Goal: Task Accomplishment & Management: Complete application form

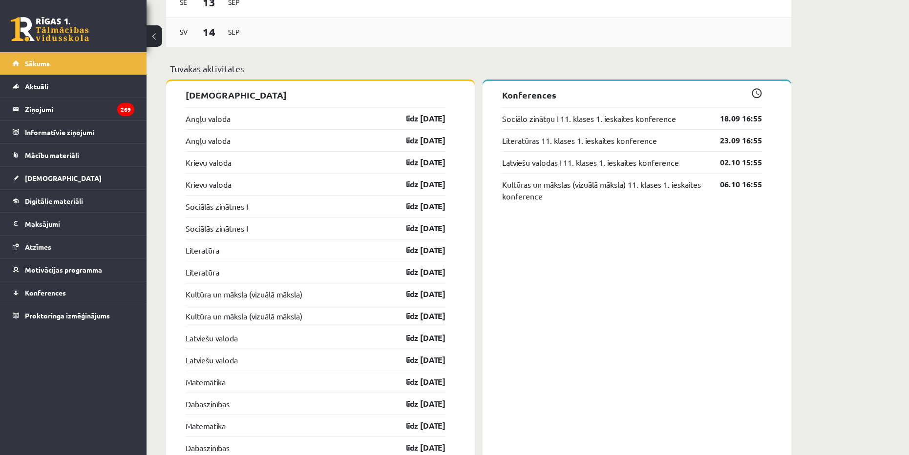
scroll to position [732, 0]
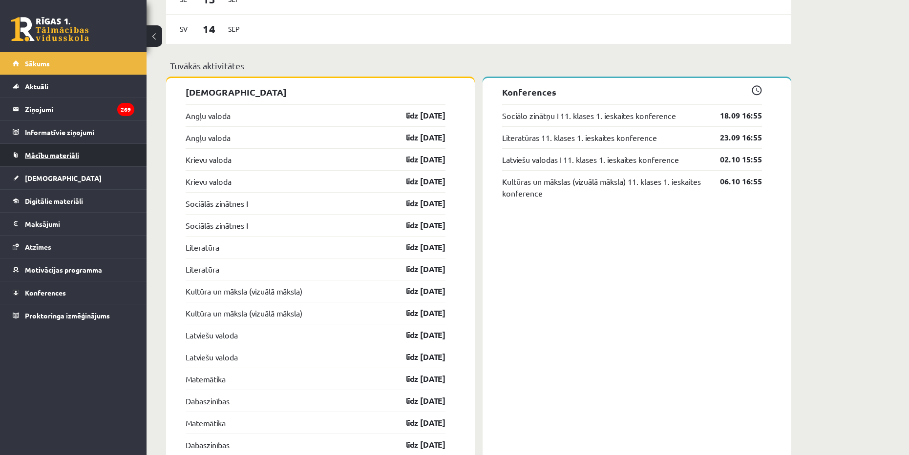
click at [46, 158] on span "Mācību materiāli" at bounding box center [52, 155] width 54 height 9
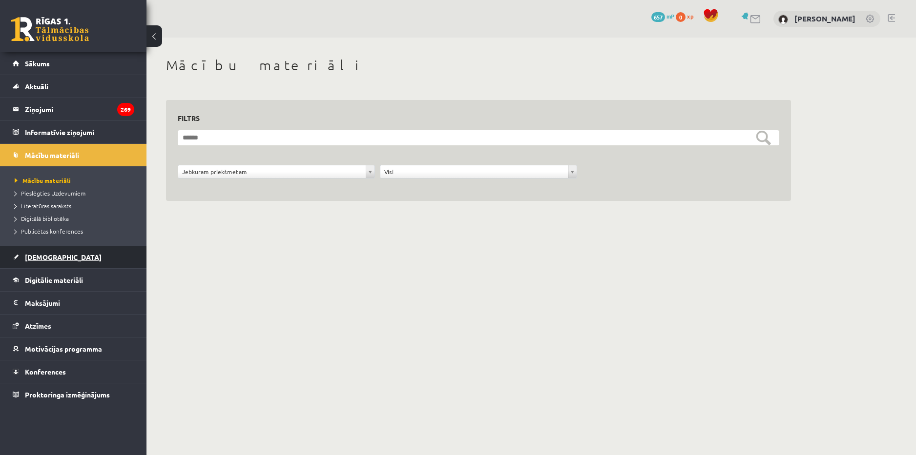
click at [37, 253] on link "[DEMOGRAPHIC_DATA]" at bounding box center [74, 257] width 122 height 22
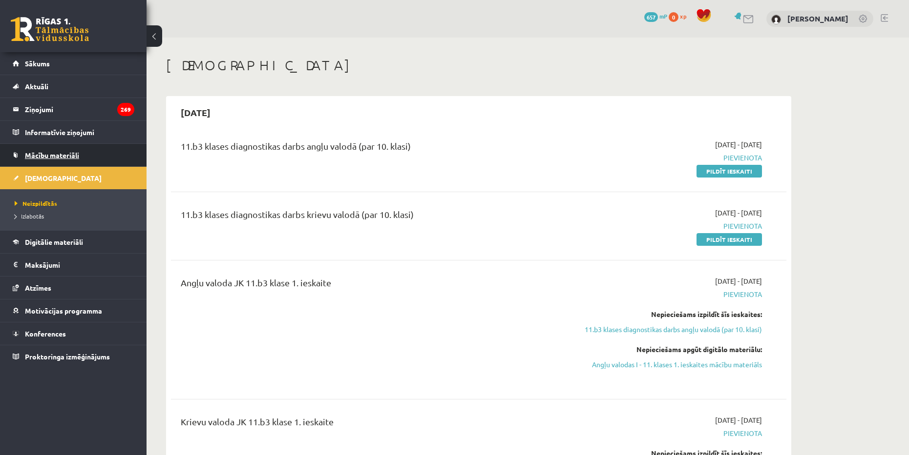
click at [42, 157] on span "Mācību materiāli" at bounding box center [52, 155] width 54 height 9
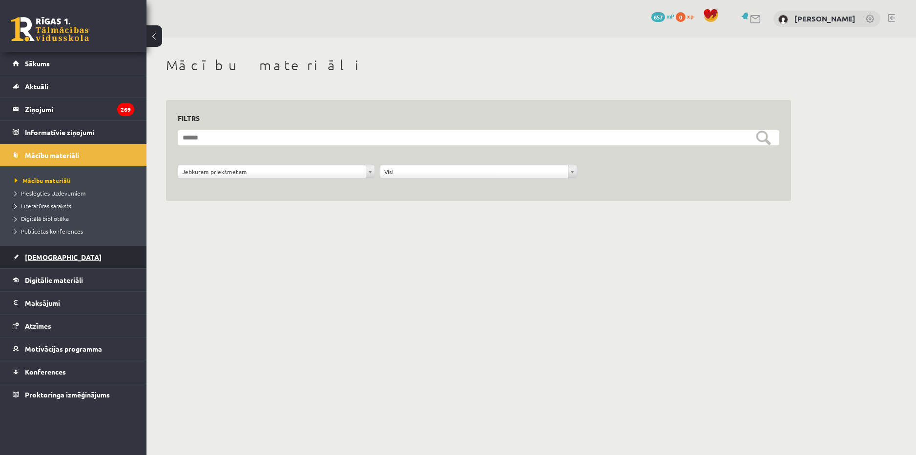
click at [45, 251] on link "[DEMOGRAPHIC_DATA]" at bounding box center [74, 257] width 122 height 22
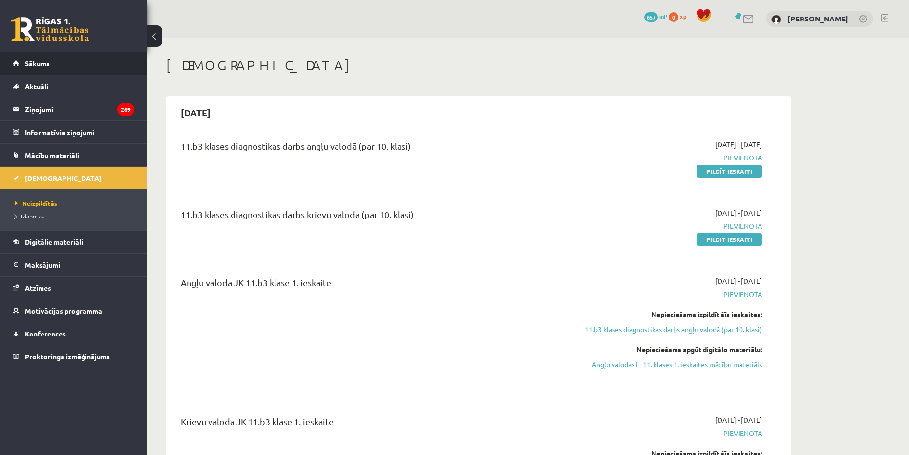
click at [60, 62] on link "Sākums" at bounding box center [74, 63] width 122 height 22
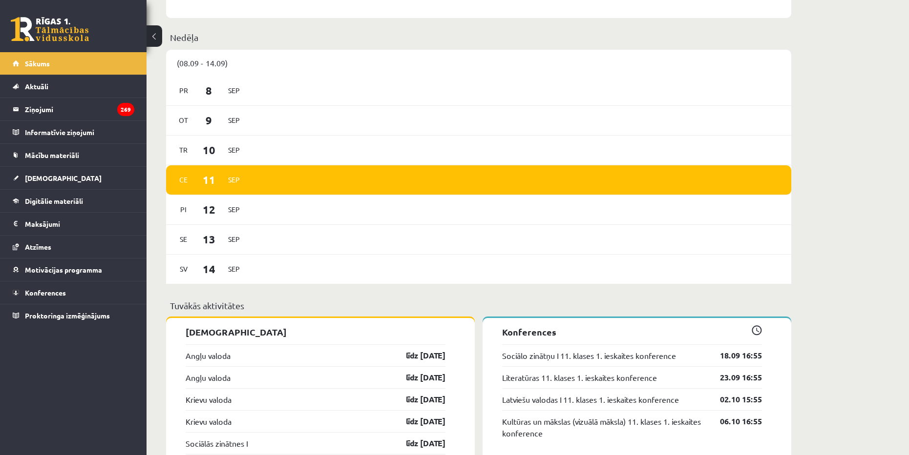
scroll to position [586, 0]
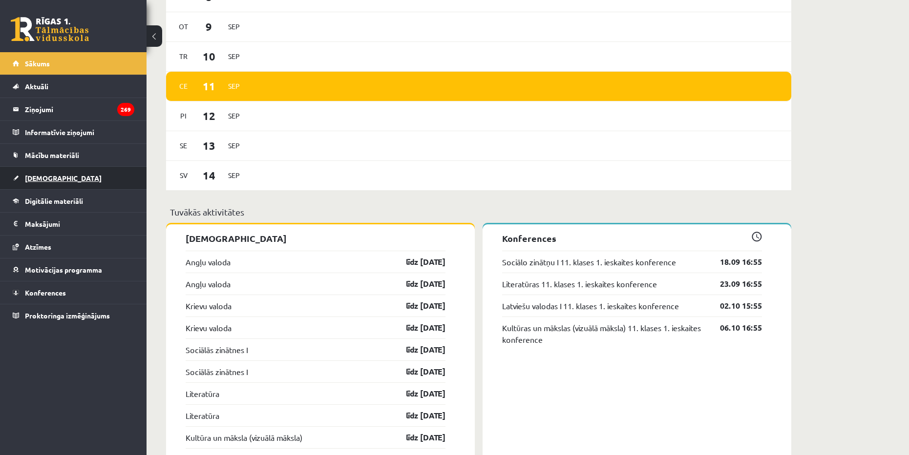
click at [45, 172] on link "[DEMOGRAPHIC_DATA]" at bounding box center [74, 178] width 122 height 22
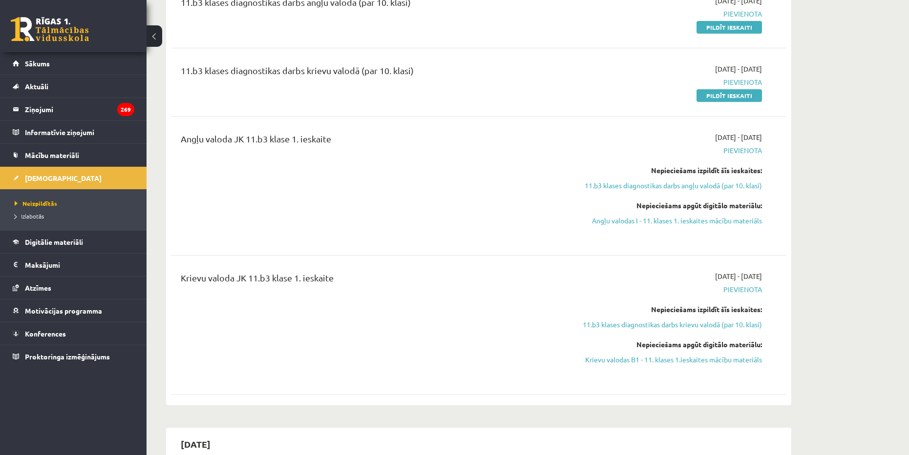
scroll to position [49, 0]
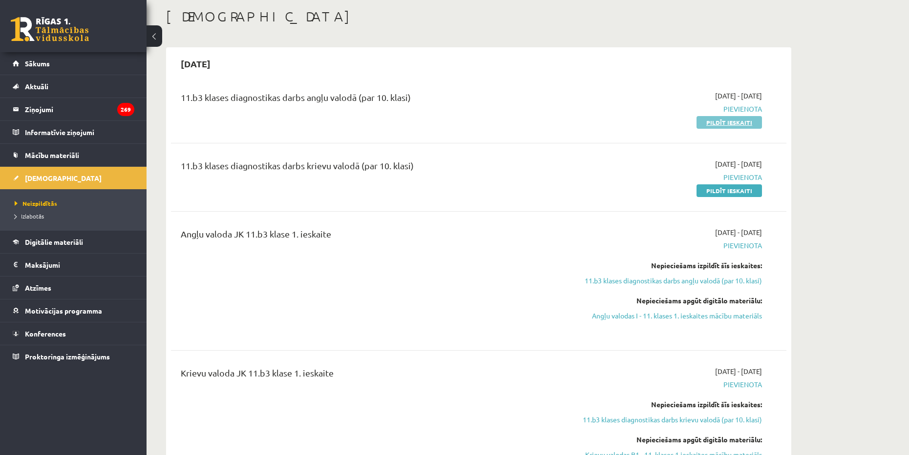
click at [711, 124] on link "Pildīt ieskaiti" at bounding box center [728, 122] width 65 height 13
click at [733, 125] on link "Pildīt ieskaiti" at bounding box center [728, 122] width 65 height 13
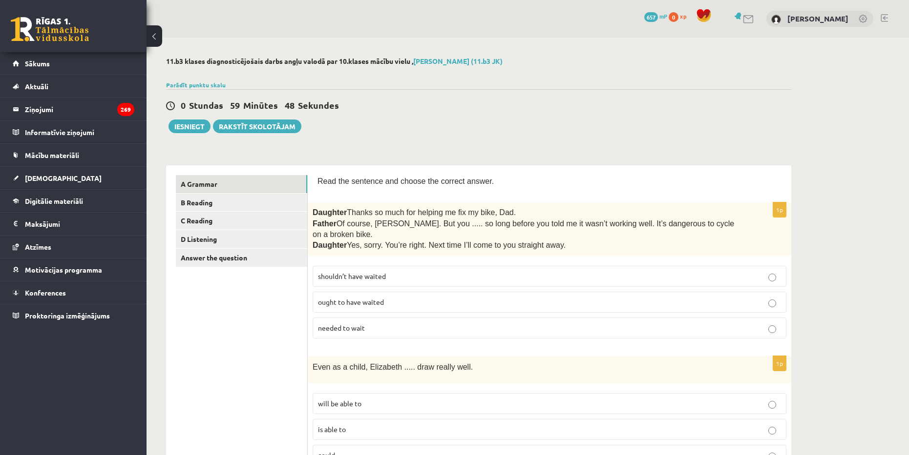
click at [380, 272] on span "shouldn’t have waited" at bounding box center [352, 276] width 68 height 9
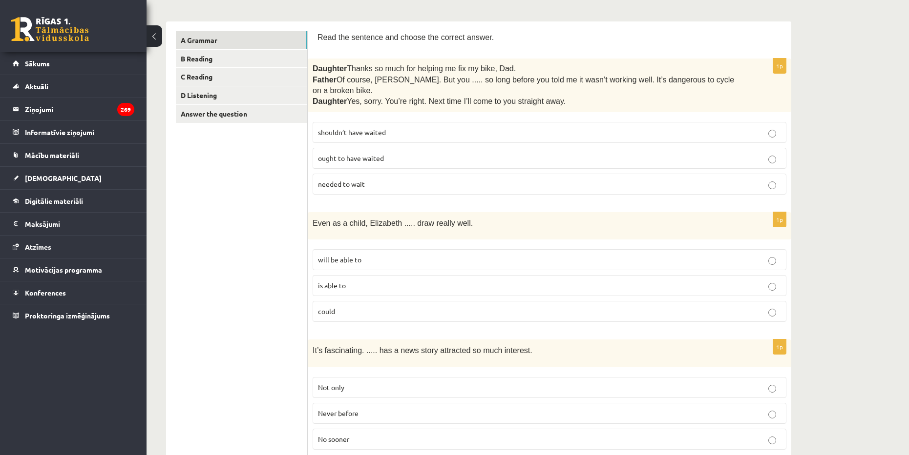
scroll to position [146, 0]
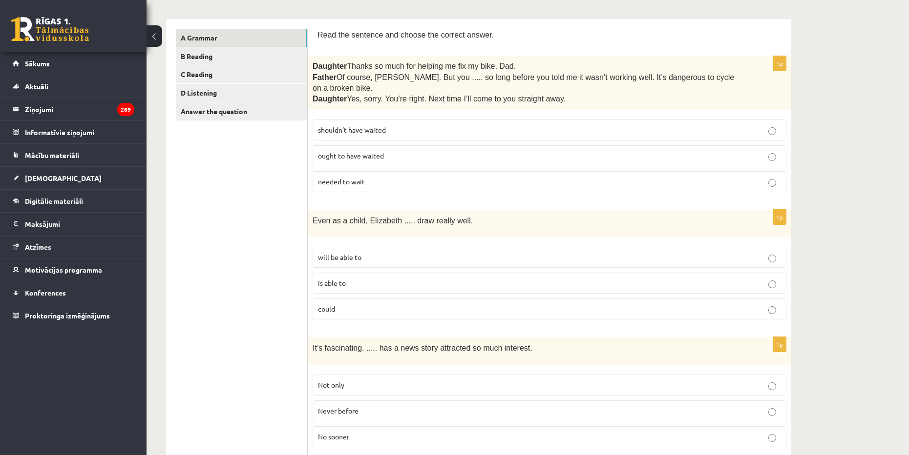
click at [367, 304] on p "could" at bounding box center [549, 309] width 463 height 10
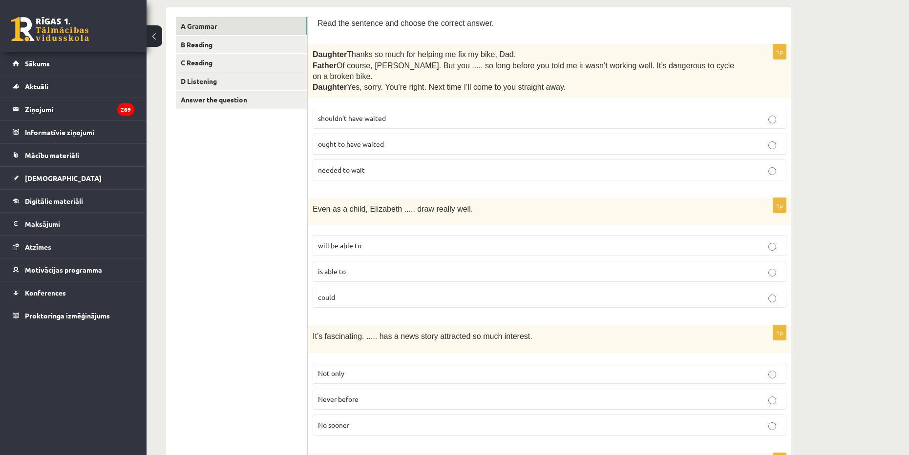
scroll to position [244, 0]
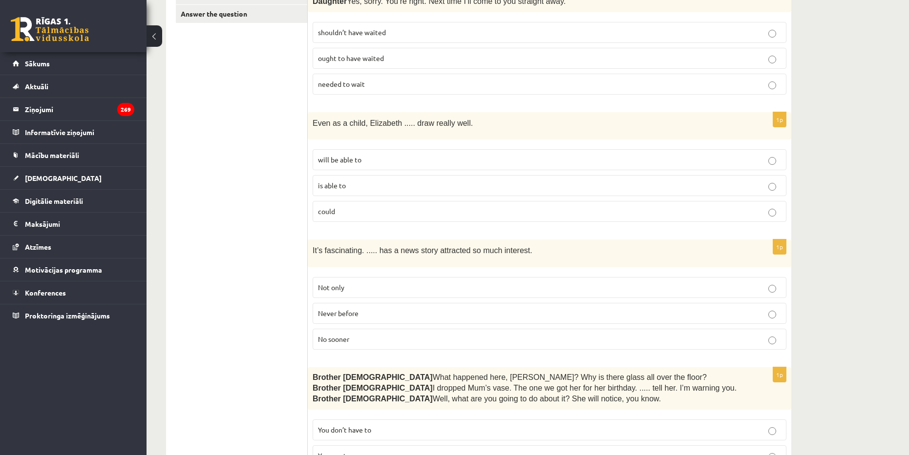
click at [346, 309] on span "Never before" at bounding box center [338, 313] width 41 height 9
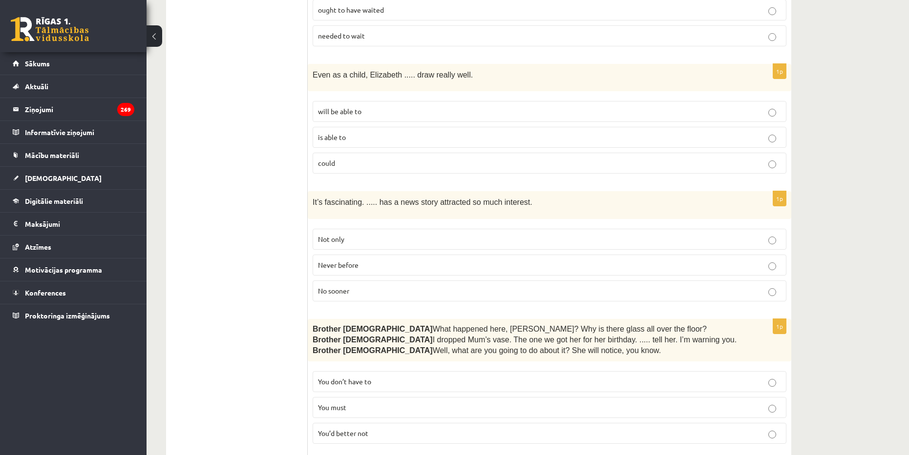
scroll to position [293, 0]
click at [357, 423] on label "You’d better not" at bounding box center [549, 433] width 474 height 21
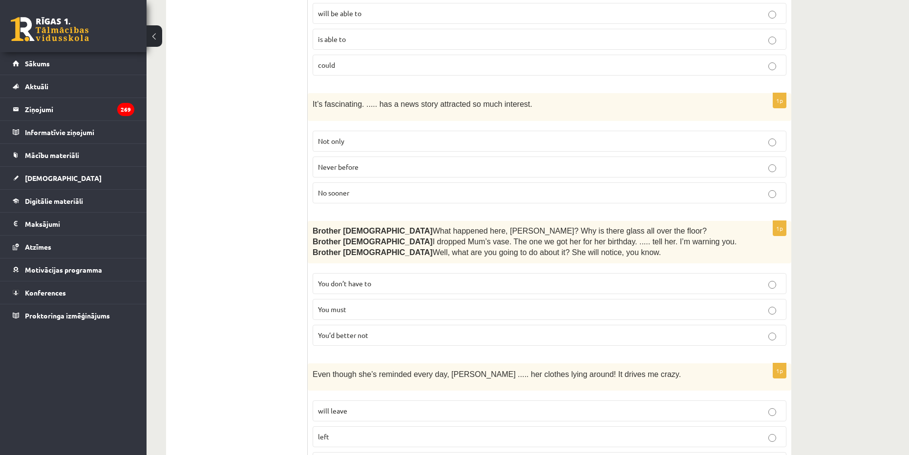
scroll to position [439, 0]
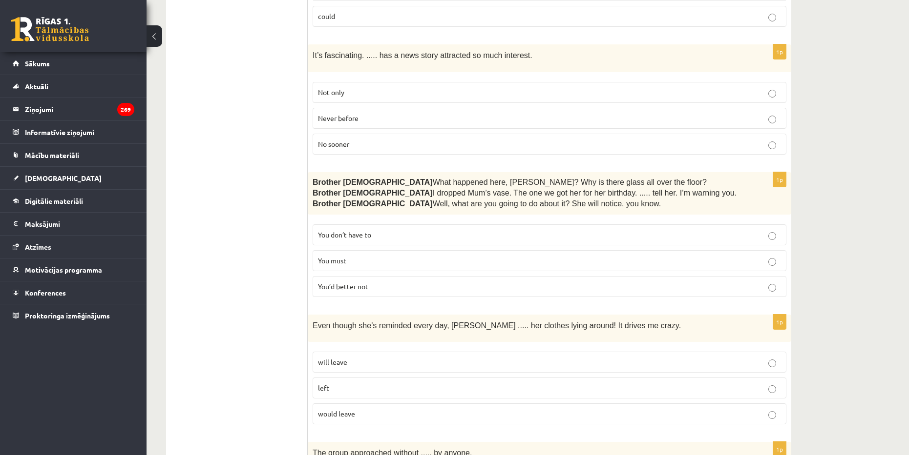
click at [350, 357] on p "will leave" at bounding box center [549, 362] width 463 height 10
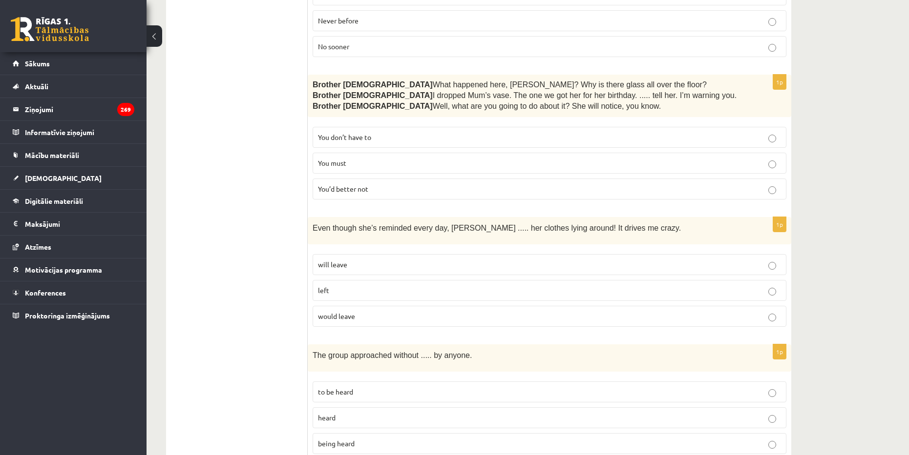
click at [356, 437] on label "being heard" at bounding box center [549, 444] width 474 height 21
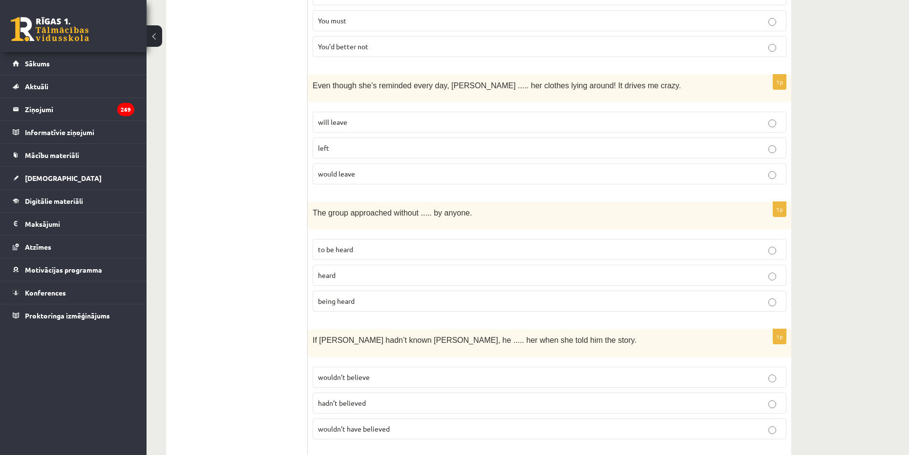
scroll to position [683, 0]
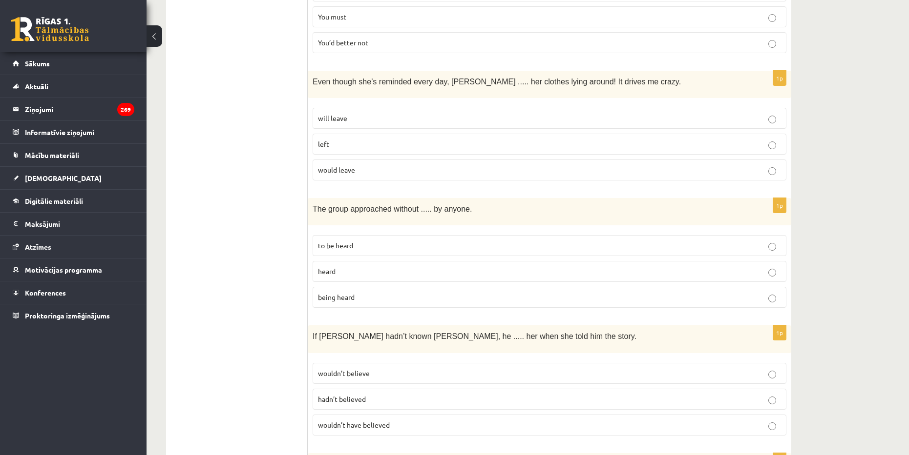
click at [382, 421] on span "wouldn’t have believed" at bounding box center [354, 425] width 72 height 9
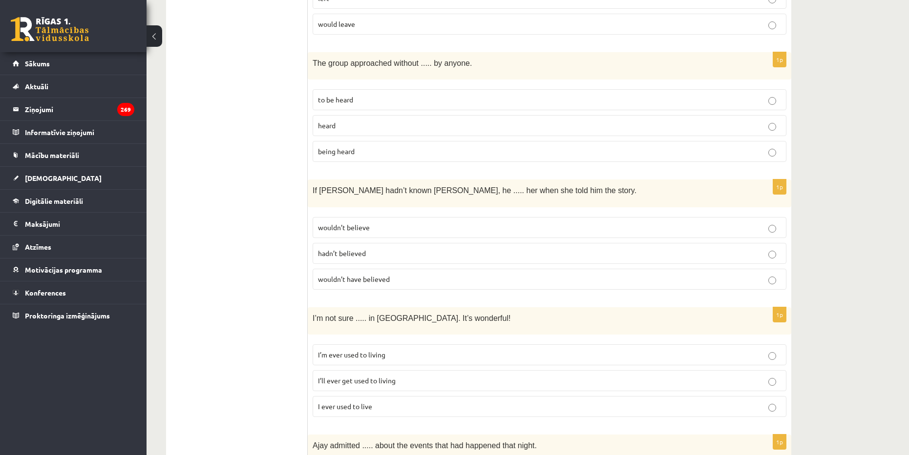
scroll to position [830, 0]
click at [379, 376] on span "I’ll ever get used to living" at bounding box center [357, 380] width 78 height 9
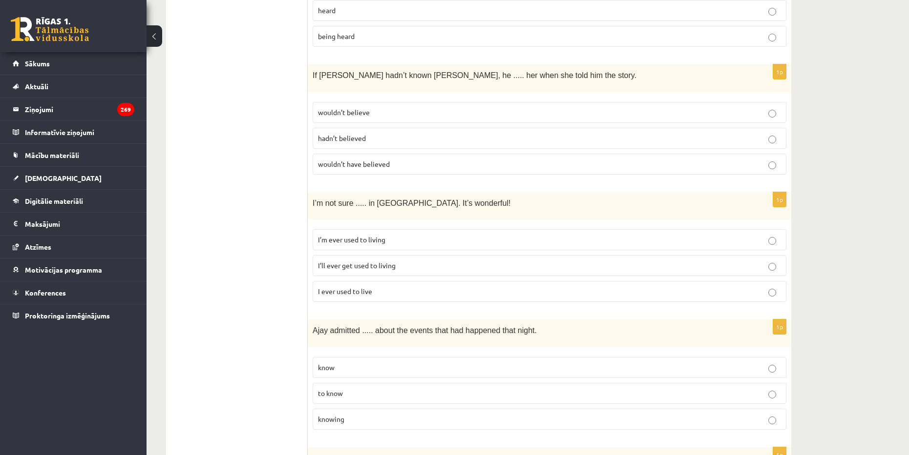
scroll to position [976, 0]
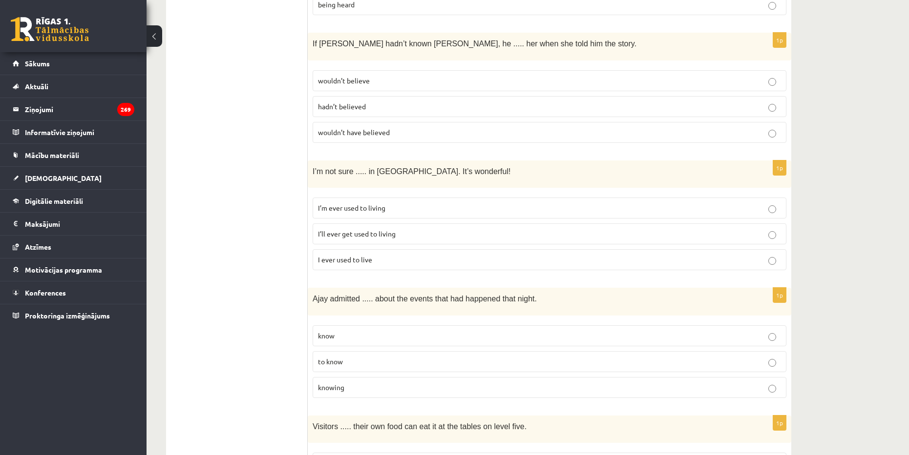
click at [375, 383] on p "knowing" at bounding box center [549, 388] width 463 height 10
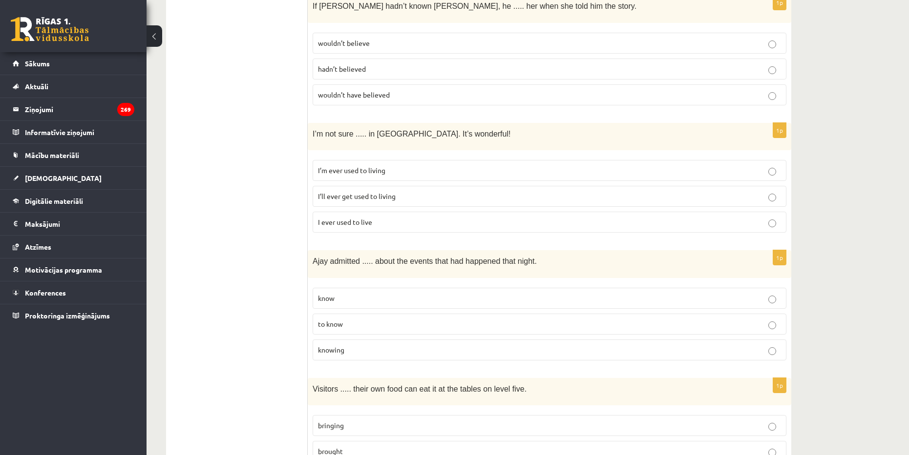
scroll to position [1074, 0]
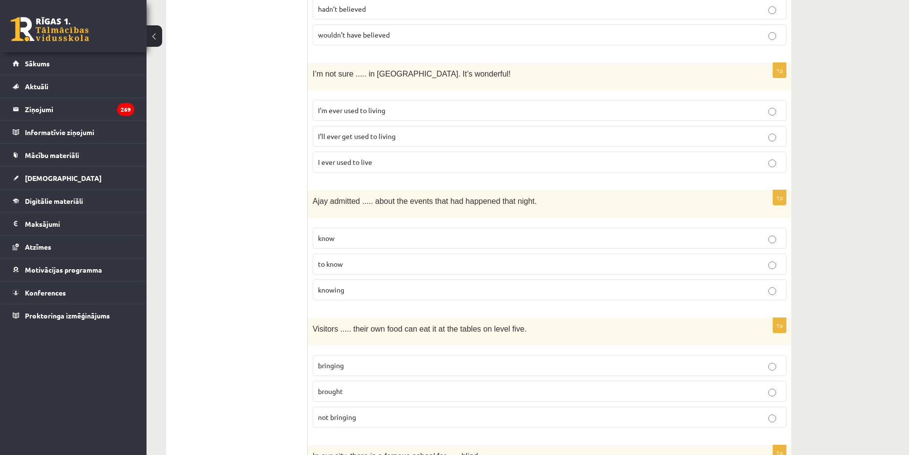
click at [339, 361] on span "bringing" at bounding box center [331, 365] width 26 height 9
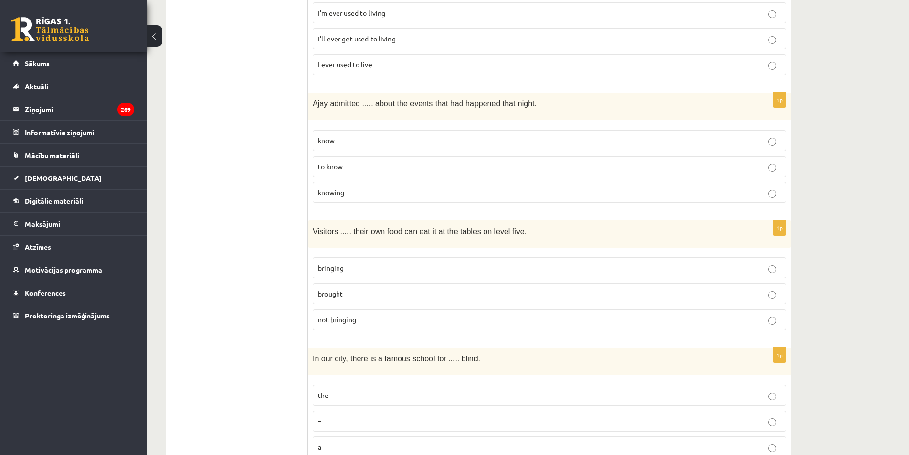
scroll to position [1220, 0]
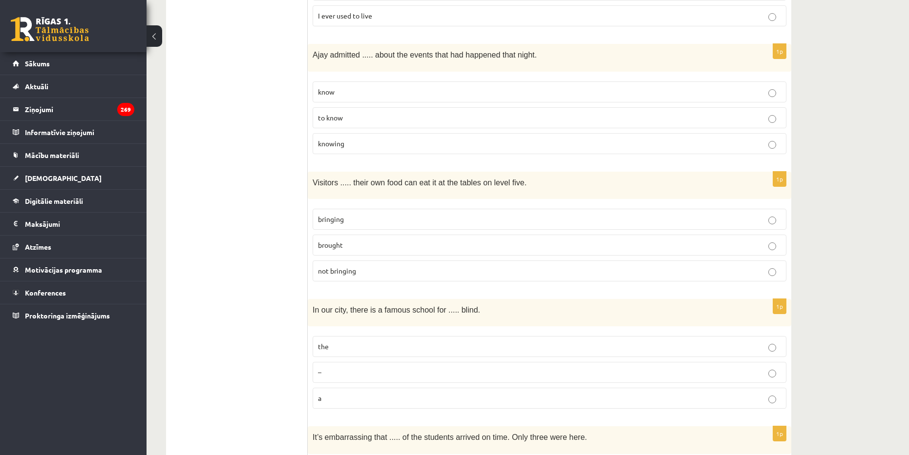
click at [356, 336] on label "the" at bounding box center [549, 346] width 474 height 21
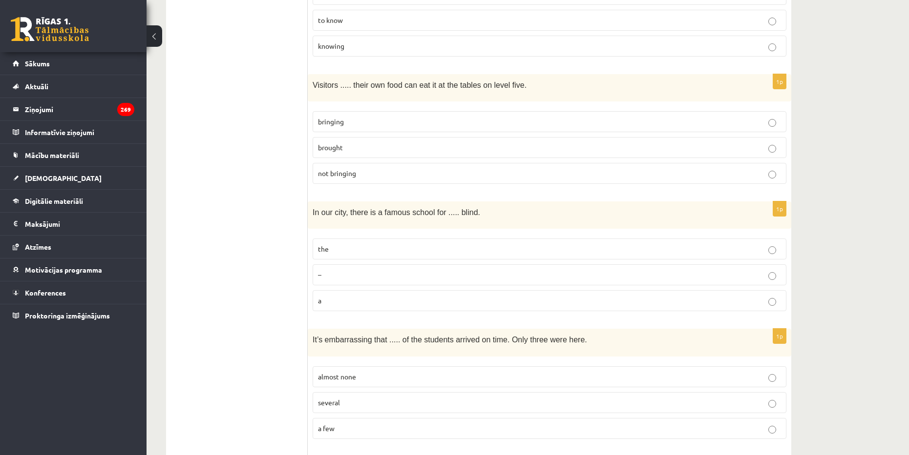
click at [401, 372] on p "almost none" at bounding box center [549, 377] width 463 height 10
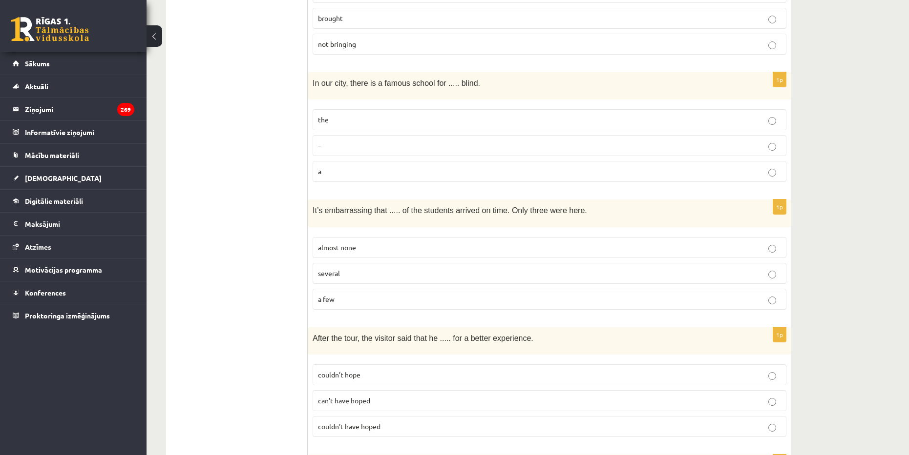
scroll to position [1465, 0]
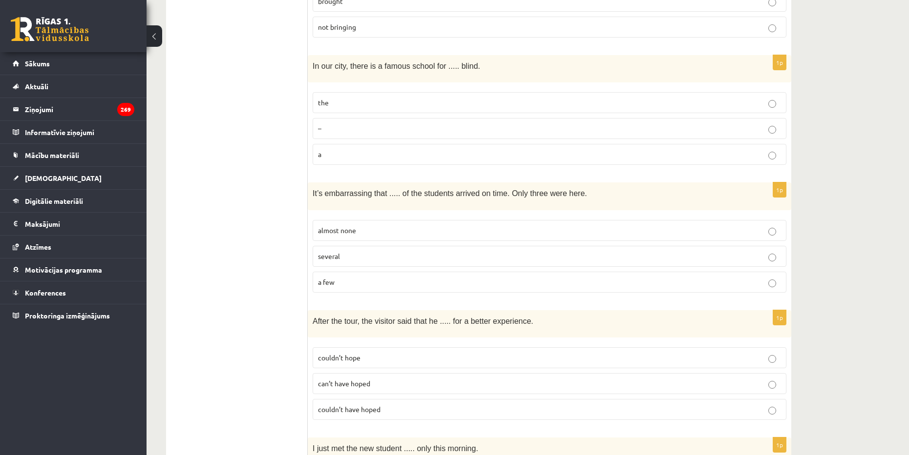
click at [391, 405] on p "couldn’t have hoped" at bounding box center [549, 410] width 463 height 10
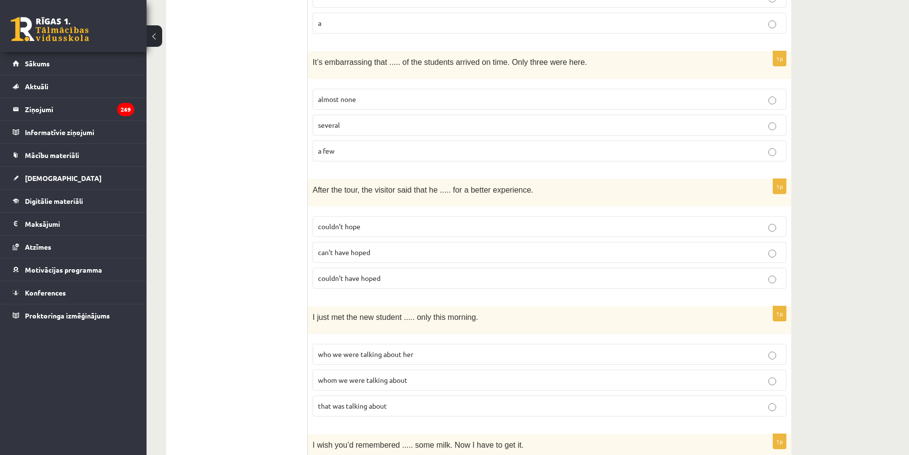
scroll to position [1611, 0]
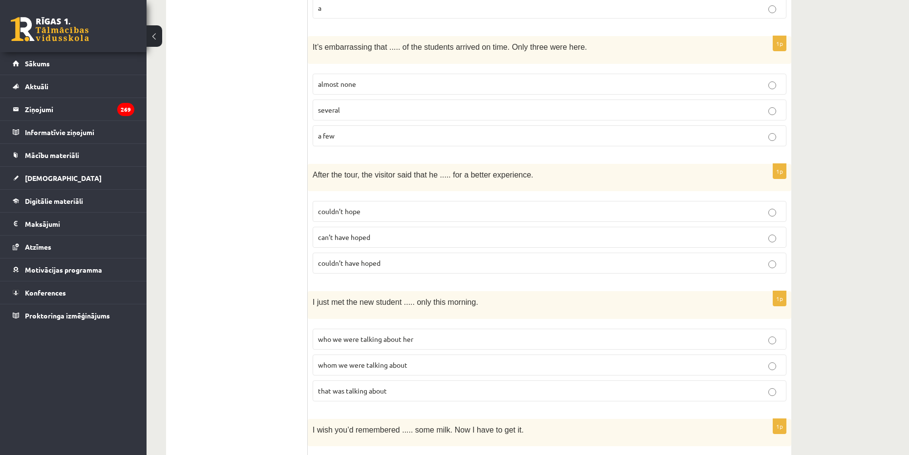
click at [428, 334] on p "who we were talking about her" at bounding box center [549, 339] width 463 height 10
click at [408, 355] on label "whom we were talking about" at bounding box center [549, 365] width 474 height 21
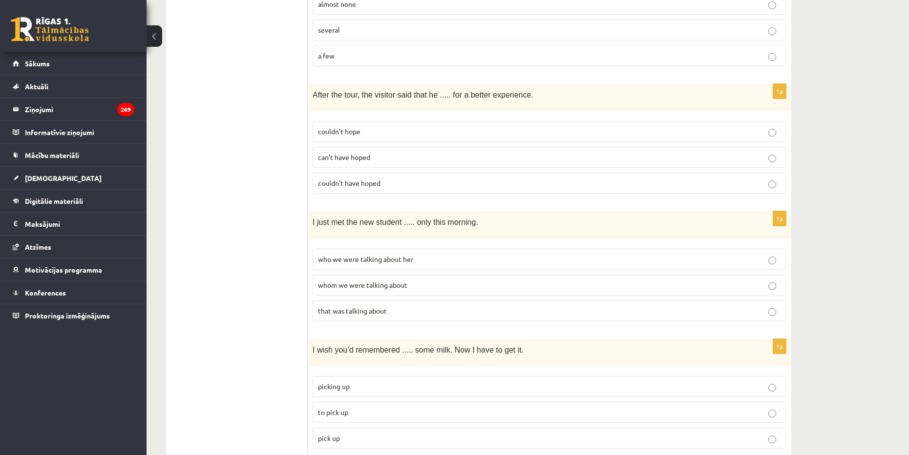
scroll to position [1709, 0]
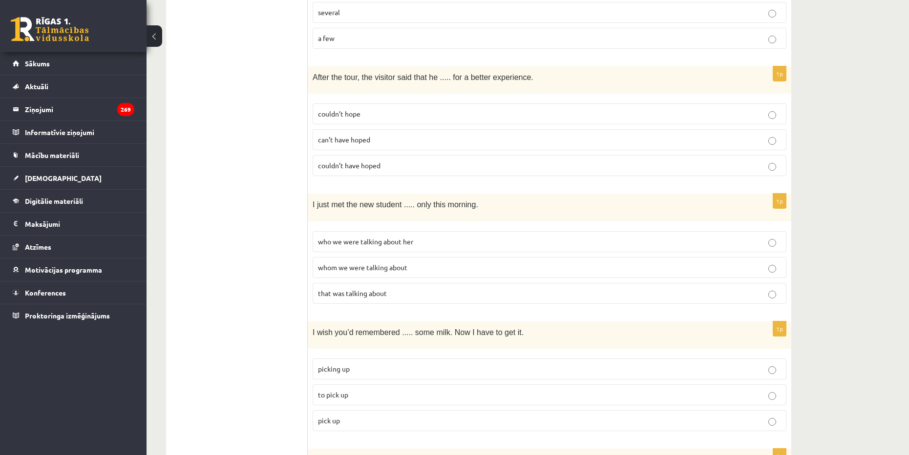
click at [363, 390] on p "to pick up" at bounding box center [549, 395] width 463 height 10
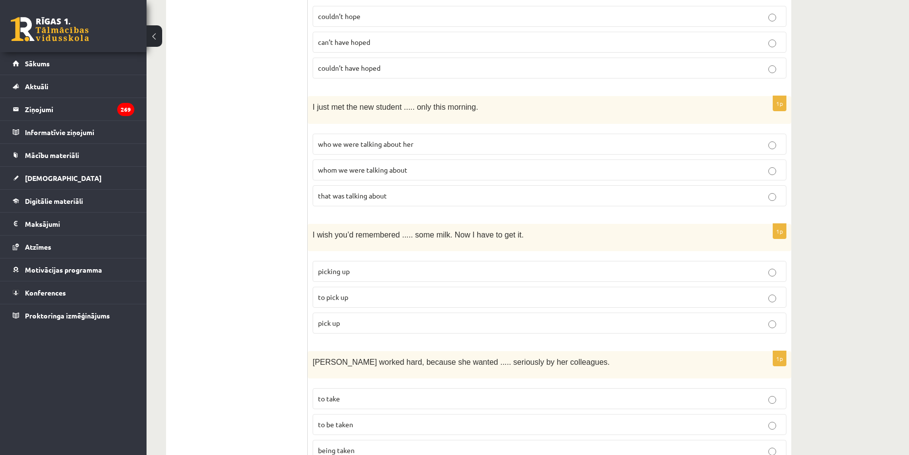
scroll to position [1855, 0]
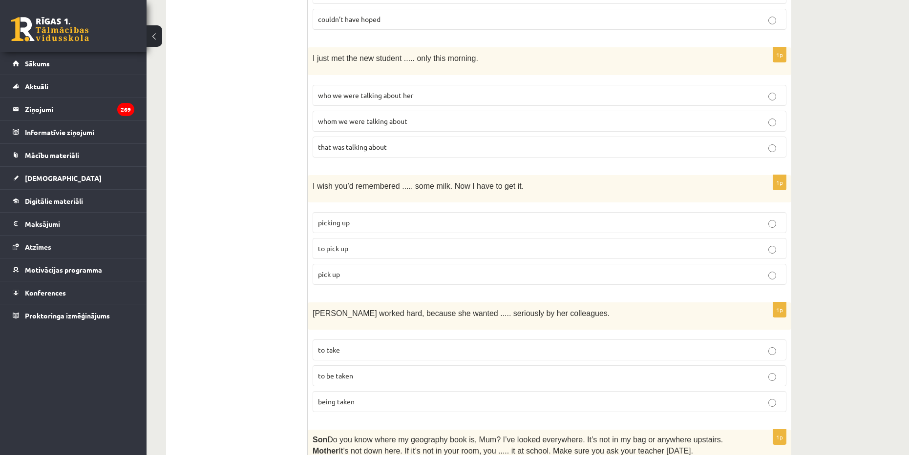
click at [372, 345] on p "to take" at bounding box center [549, 350] width 463 height 10
click at [358, 366] on label "to be taken" at bounding box center [549, 376] width 474 height 21
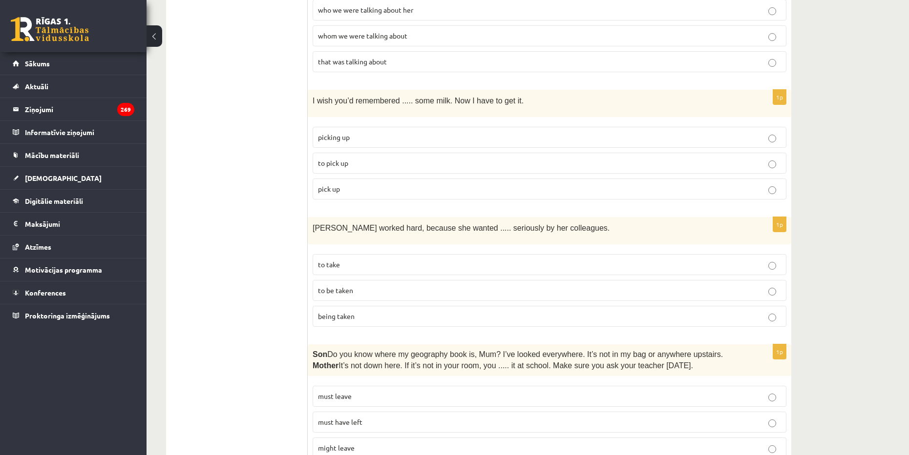
scroll to position [1953, 0]
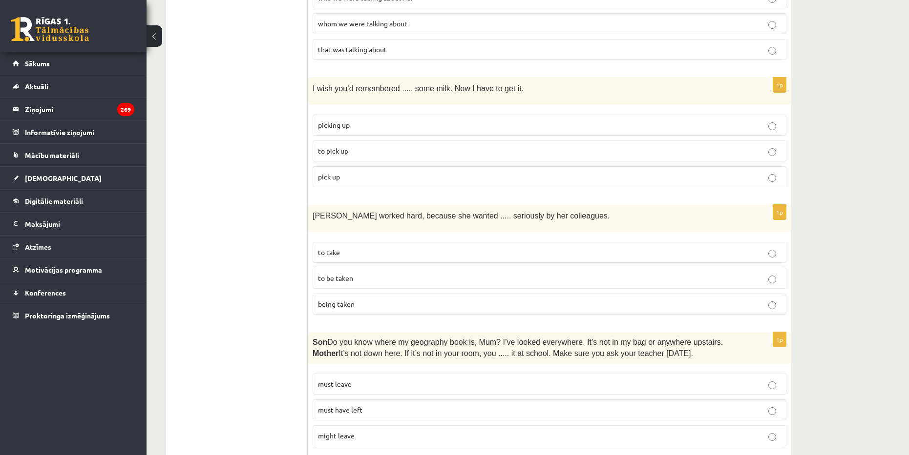
click at [365, 405] on p "must have left" at bounding box center [549, 410] width 463 height 10
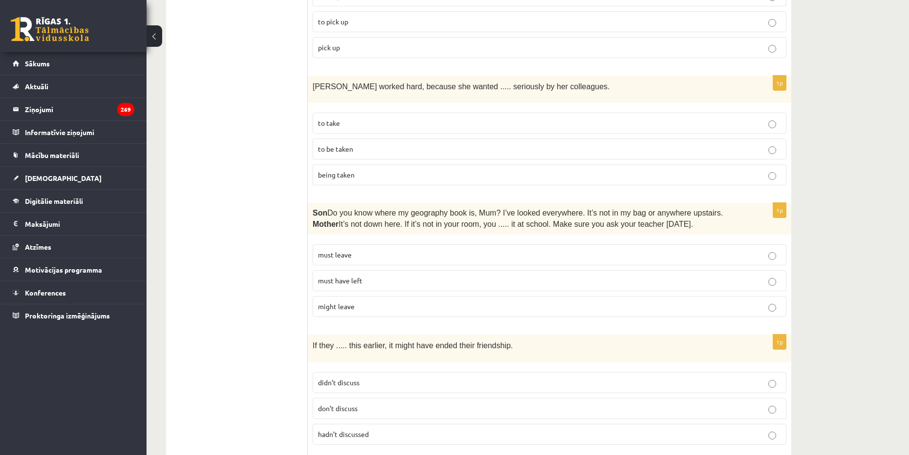
scroll to position [2099, 0]
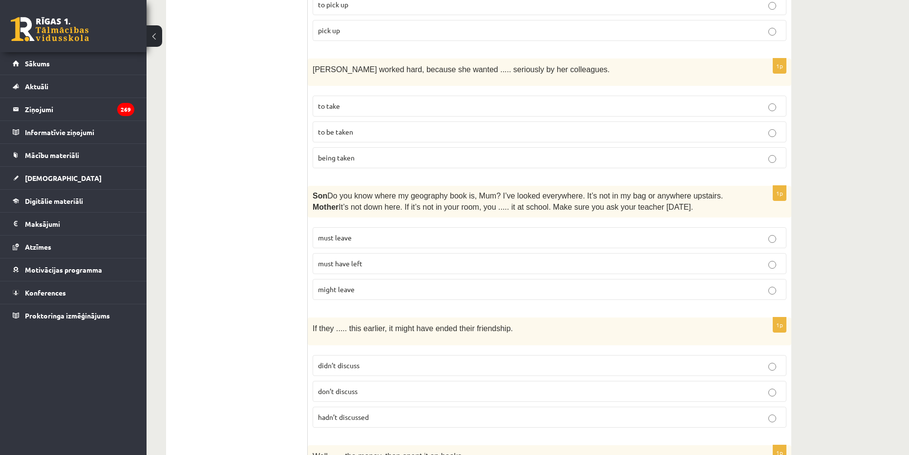
click at [343, 361] on span "didn’t discuss" at bounding box center [338, 365] width 41 height 9
click at [351, 413] on span "hadn’t discussed" at bounding box center [343, 417] width 51 height 9
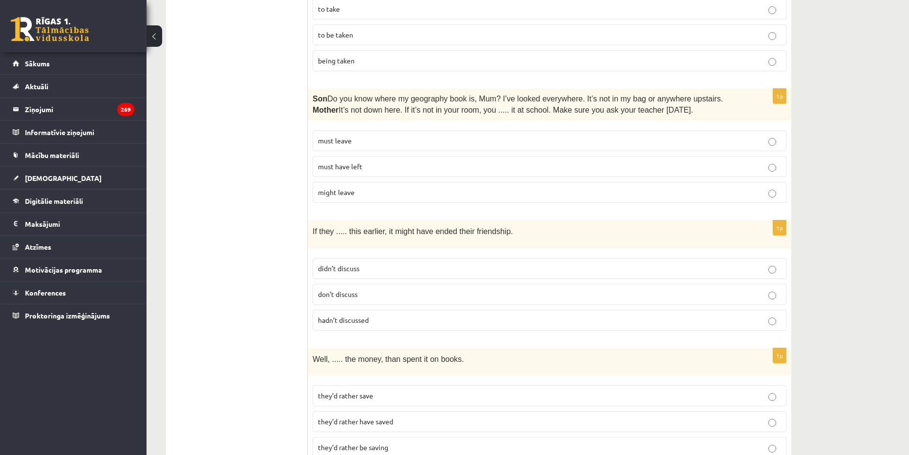
scroll to position [2197, 0]
click at [388, 416] on p "they’d rather have saved" at bounding box center [549, 421] width 463 height 10
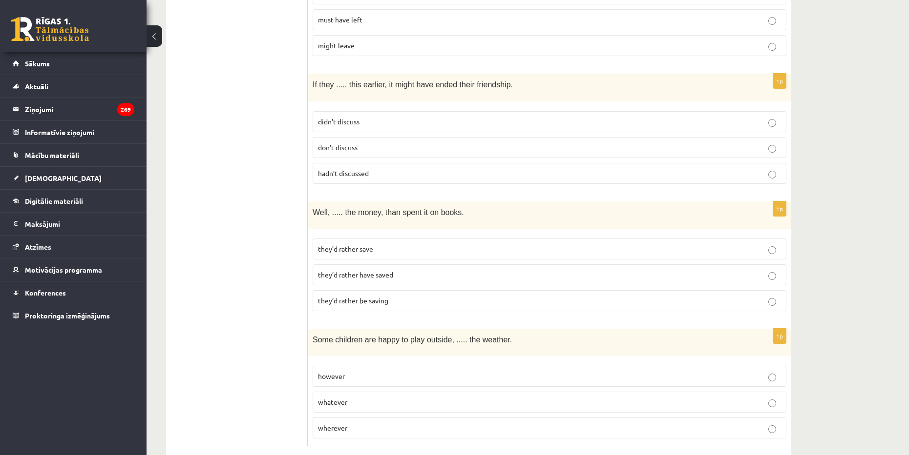
scroll to position [2345, 0]
click at [346, 396] on span "whatever" at bounding box center [332, 400] width 29 height 9
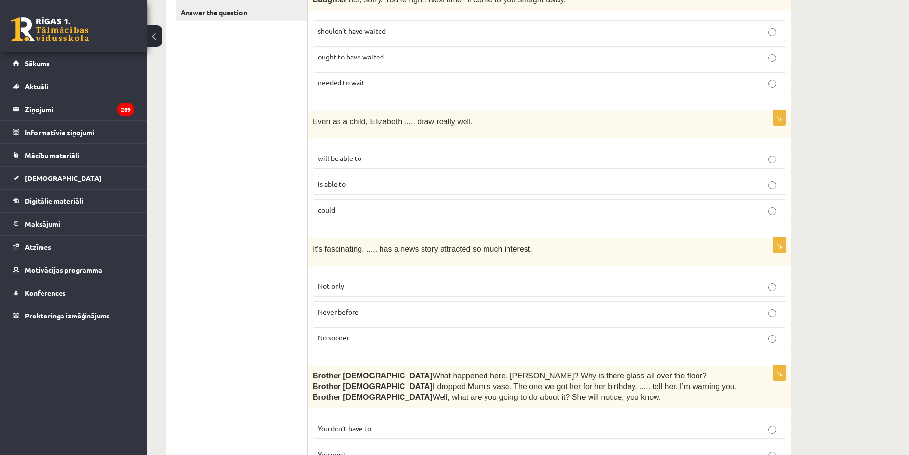
scroll to position [0, 0]
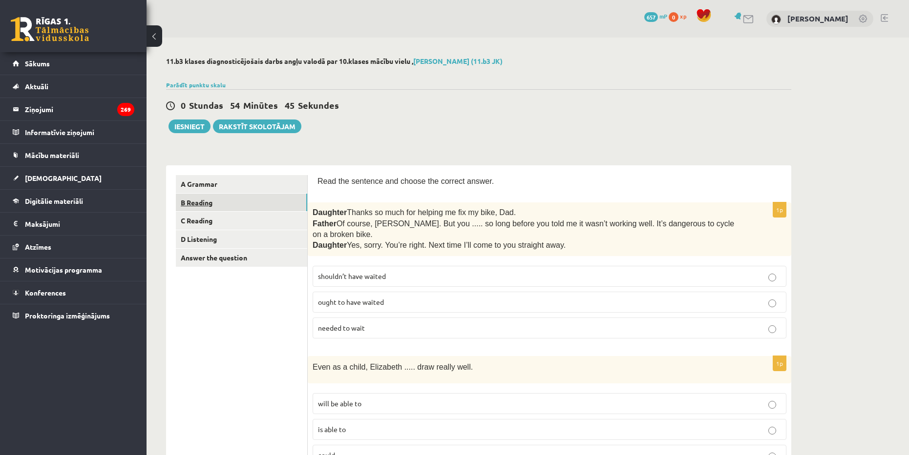
click at [195, 204] on link "B Reading" at bounding box center [241, 203] width 131 height 18
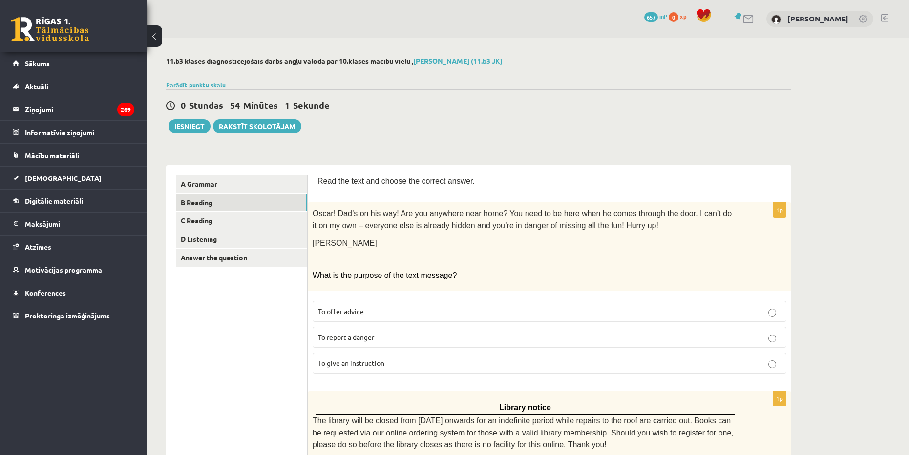
click at [369, 312] on p "To offer advice" at bounding box center [549, 312] width 463 height 10
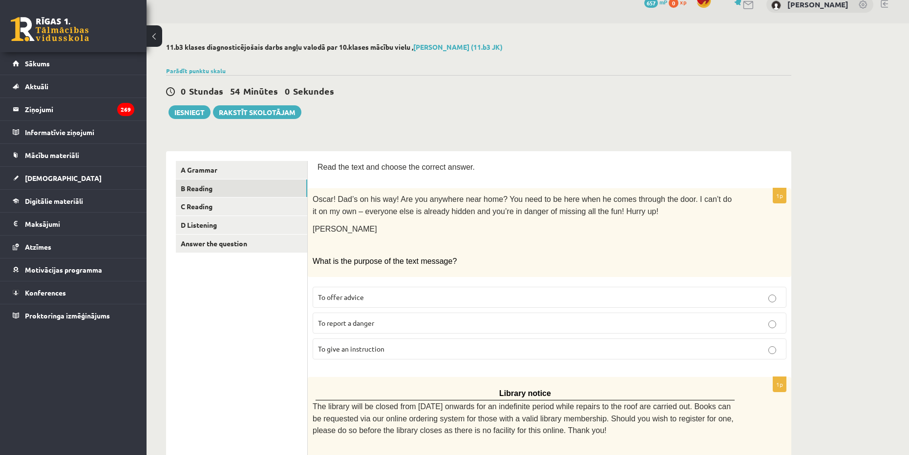
scroll to position [146, 0]
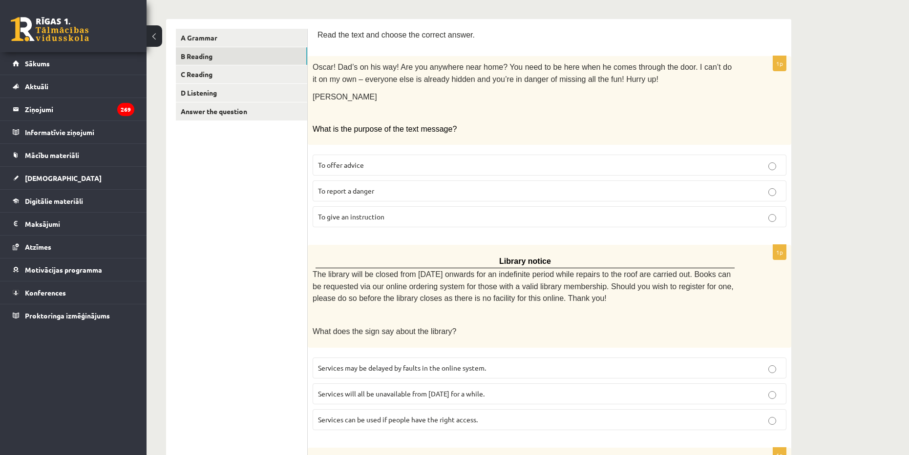
click at [461, 419] on span "Services can be used if people have the right access." at bounding box center [398, 419] width 160 height 9
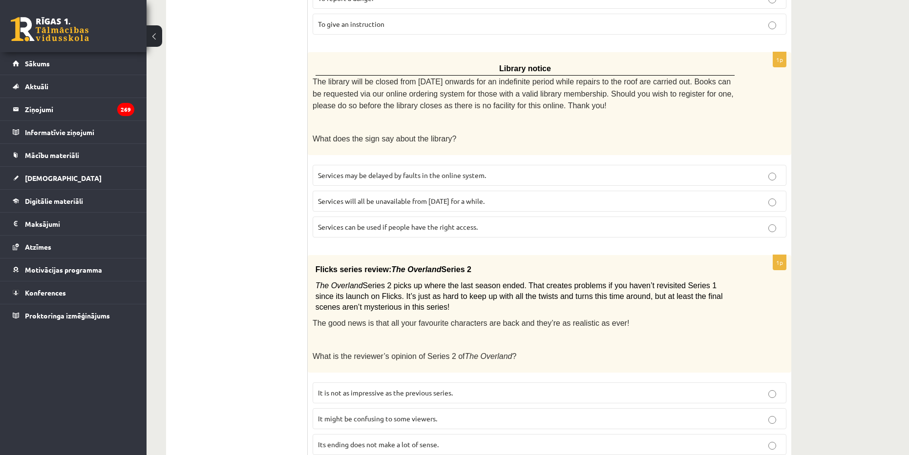
scroll to position [342, 0]
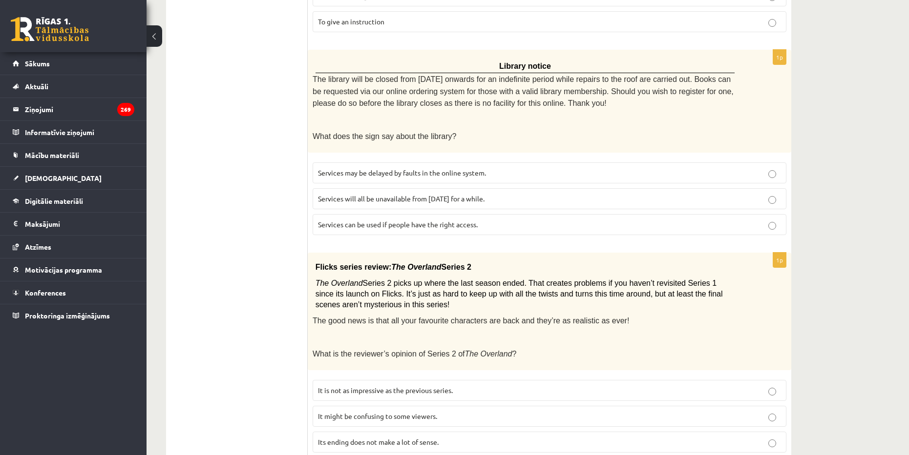
click at [406, 412] on span "It might be confusing to some viewers." at bounding box center [377, 416] width 119 height 9
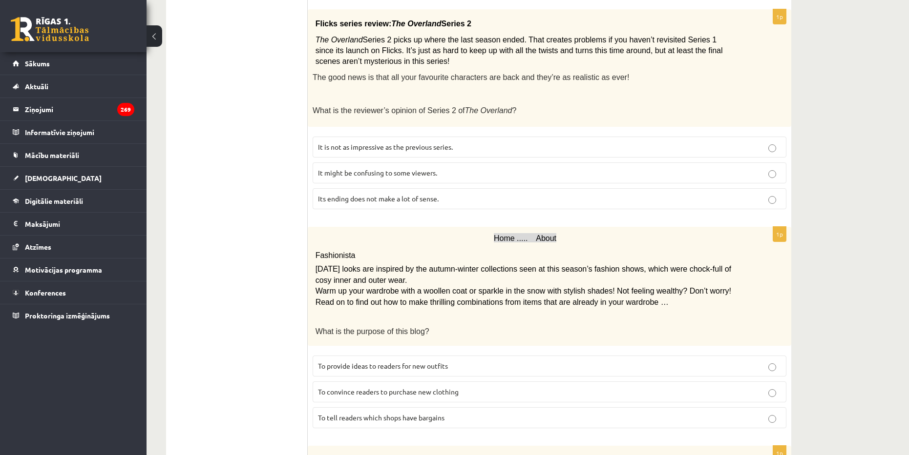
scroll to position [586, 0]
click at [445, 387] on span "To convince readers to purchase new clothing" at bounding box center [388, 391] width 141 height 9
click at [424, 366] on label "To provide ideas to readers for new outfits" at bounding box center [549, 365] width 474 height 21
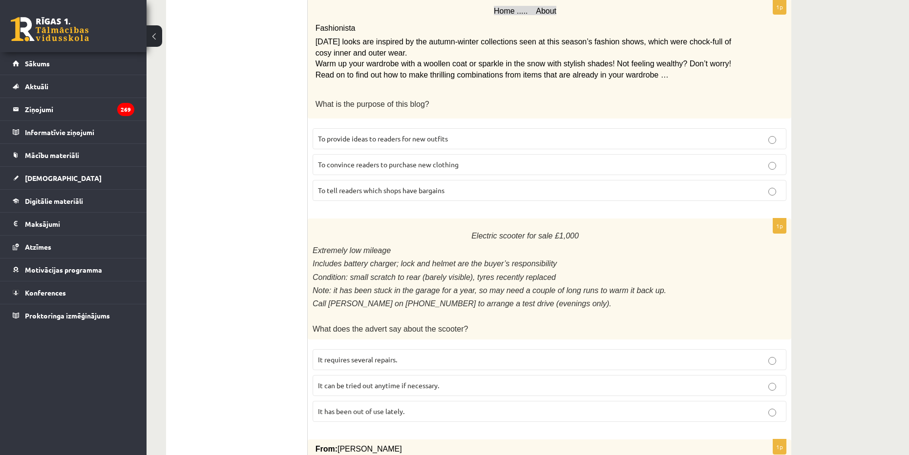
scroll to position [830, 0]
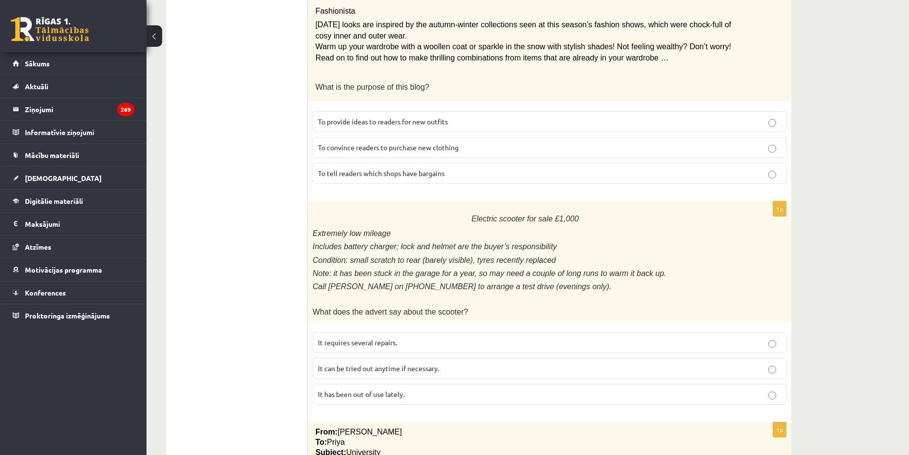
click at [427, 390] on p "It has been out of use lately." at bounding box center [549, 395] width 463 height 10
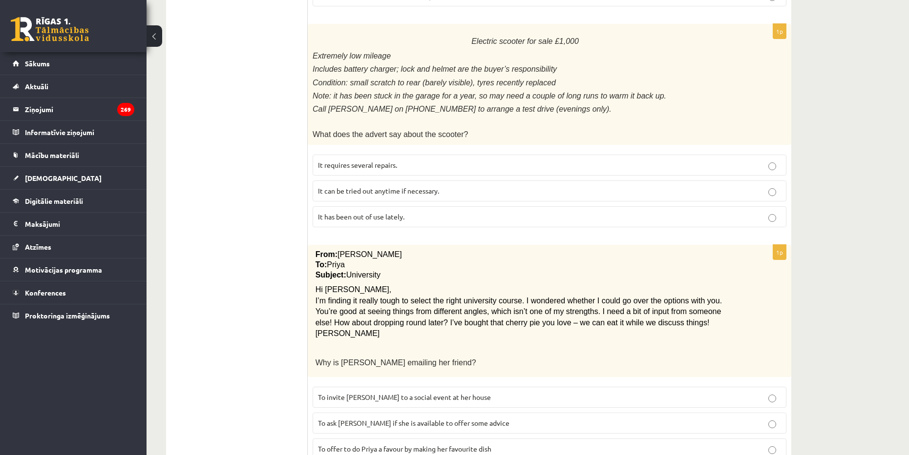
scroll to position [1025, 0]
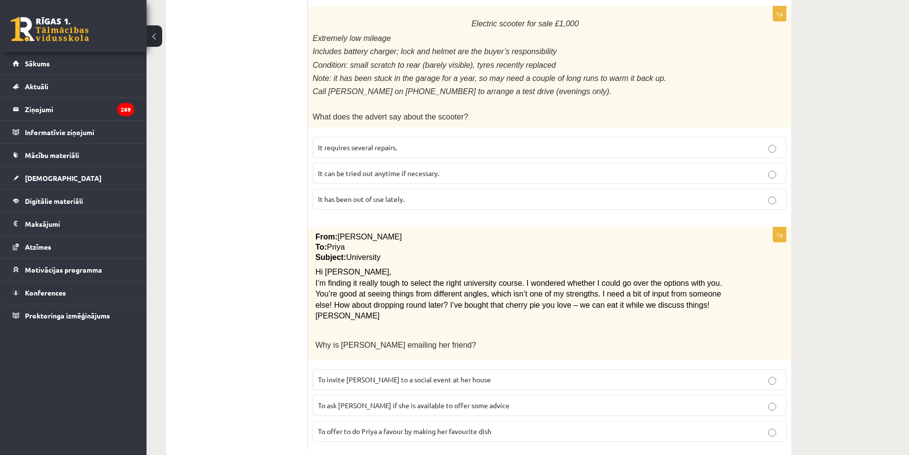
click at [449, 395] on label "To ask Priya if she is available to offer some advice" at bounding box center [549, 405] width 474 height 21
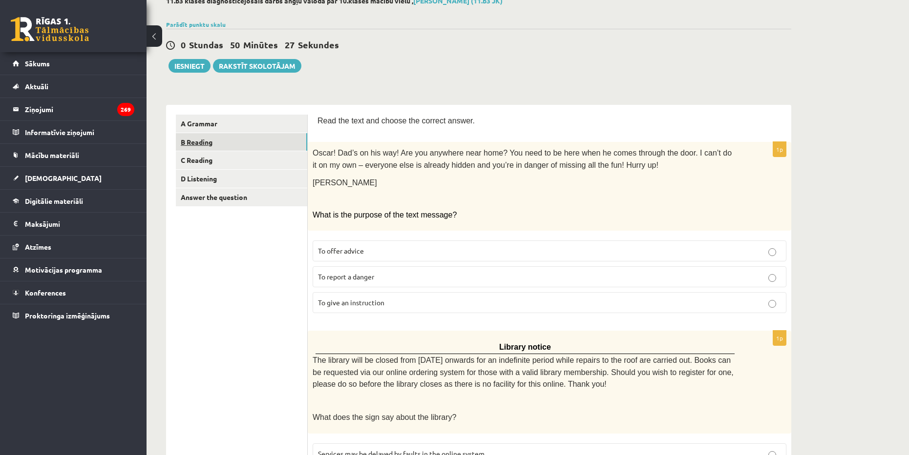
scroll to position [0, 0]
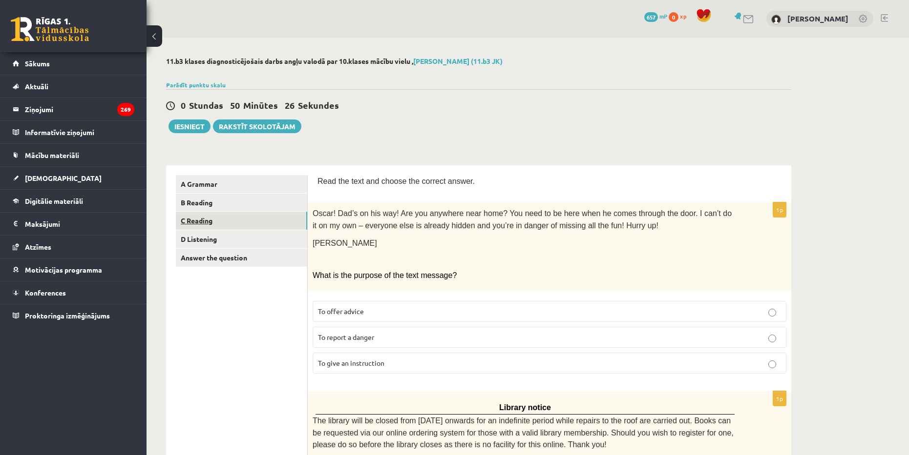
click at [215, 219] on link "C Reading" at bounding box center [241, 221] width 131 height 18
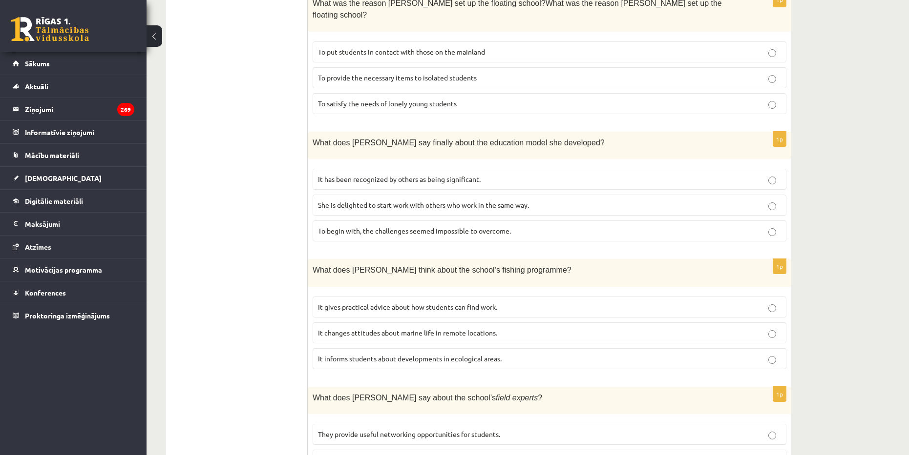
scroll to position [725, 0]
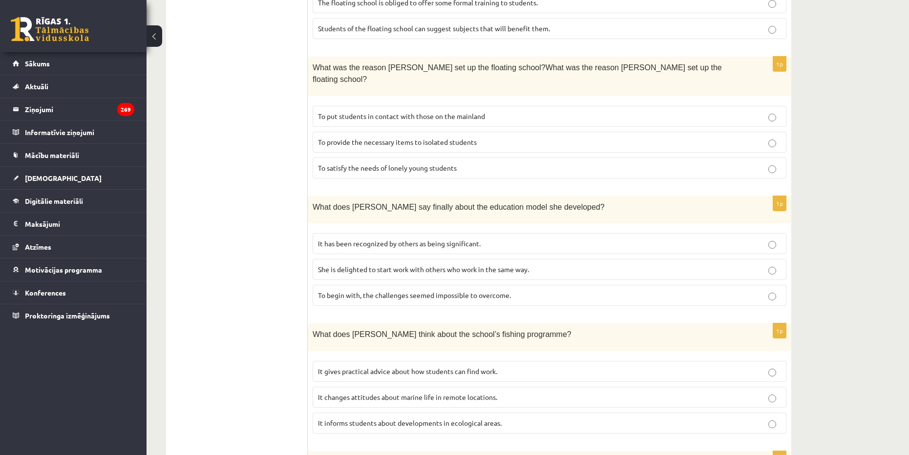
click at [475, 138] on span "To provide the necessary items to isolated students" at bounding box center [397, 142] width 159 height 9
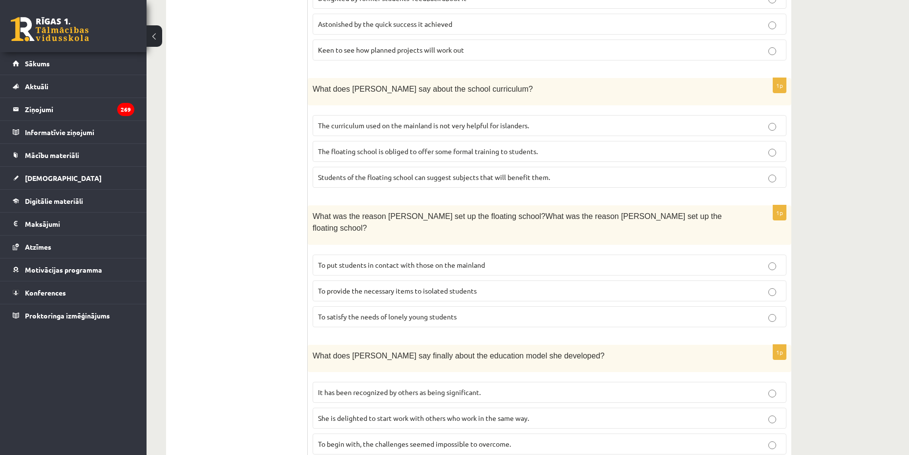
scroll to position [579, 0]
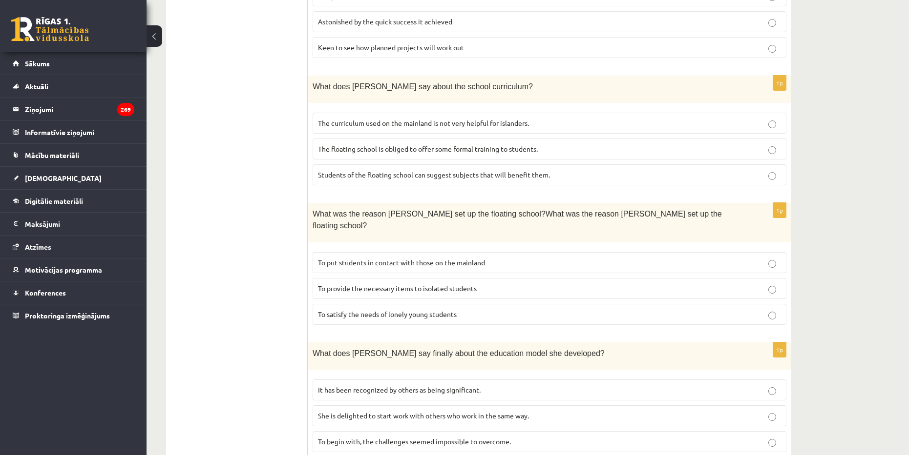
click at [414, 119] on span "The curriculum used on the mainland is not very helpful for islanders." at bounding box center [423, 123] width 211 height 9
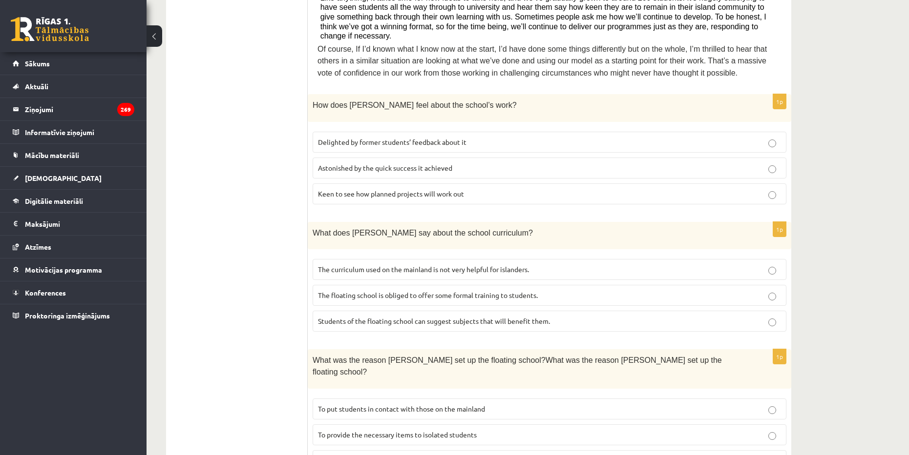
scroll to position [140, 0]
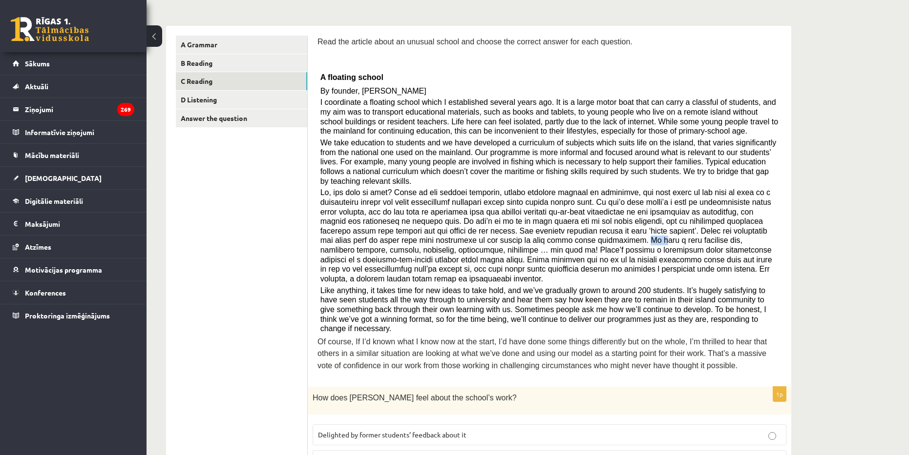
click at [393, 226] on span at bounding box center [546, 235] width 452 height 95
click at [750, 219] on span at bounding box center [546, 235] width 452 height 95
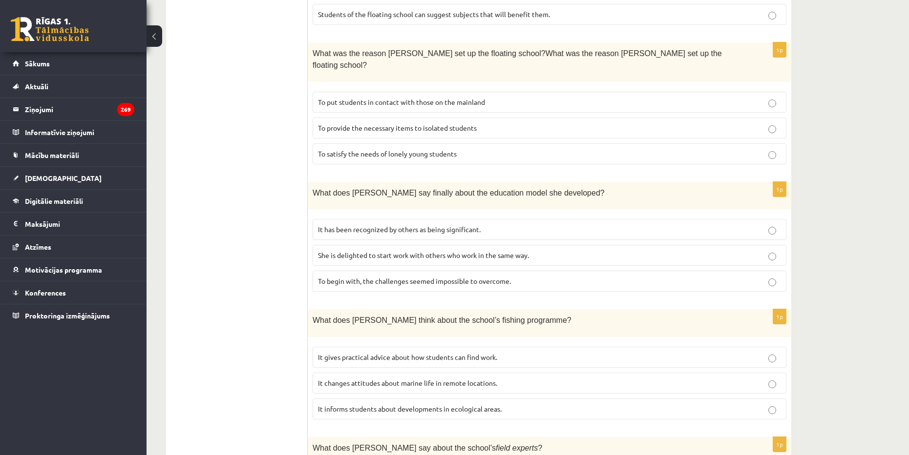
scroll to position [823, 0]
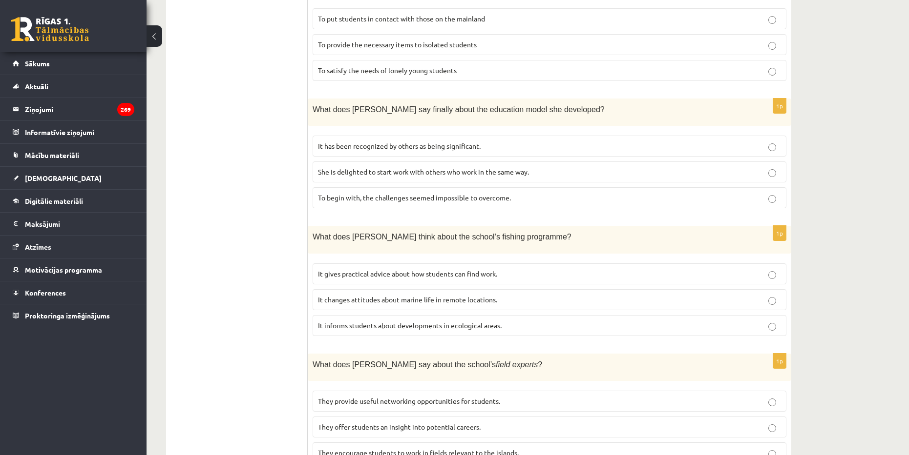
click at [396, 423] on span "They offer students an insight into potential careers." at bounding box center [399, 427] width 163 height 9
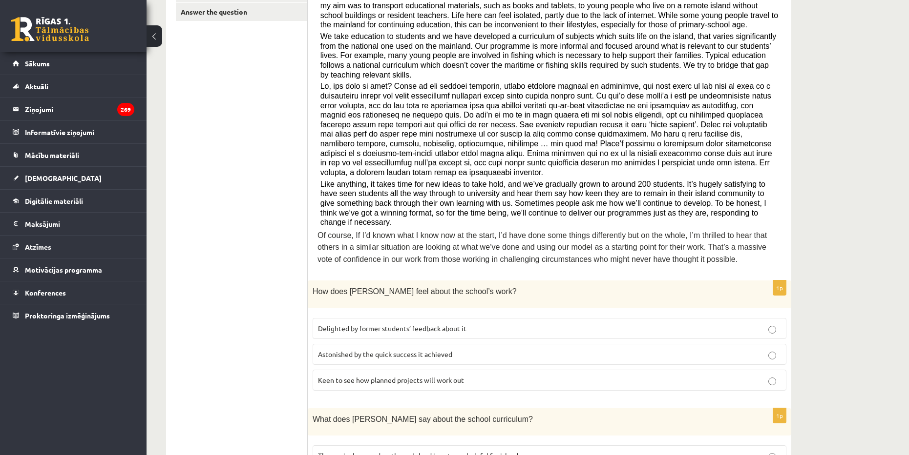
scroll to position [91, 0]
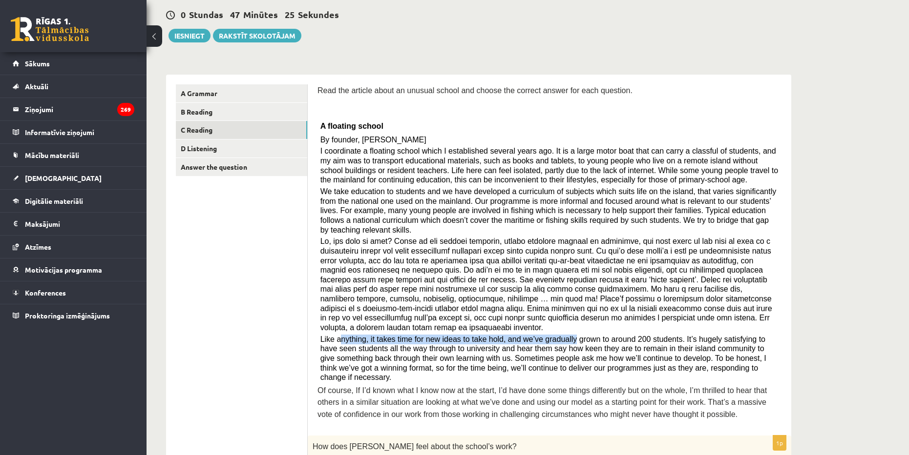
drag, startPoint x: 361, startPoint y: 321, endPoint x: 556, endPoint y: 317, distance: 194.3
click at [556, 335] on span "Like anything, it takes time for new ideas to take hold, and we’ve gradually gr…" at bounding box center [543, 358] width 446 height 47
click at [649, 312] on p at bounding box center [549, 285] width 458 height 96
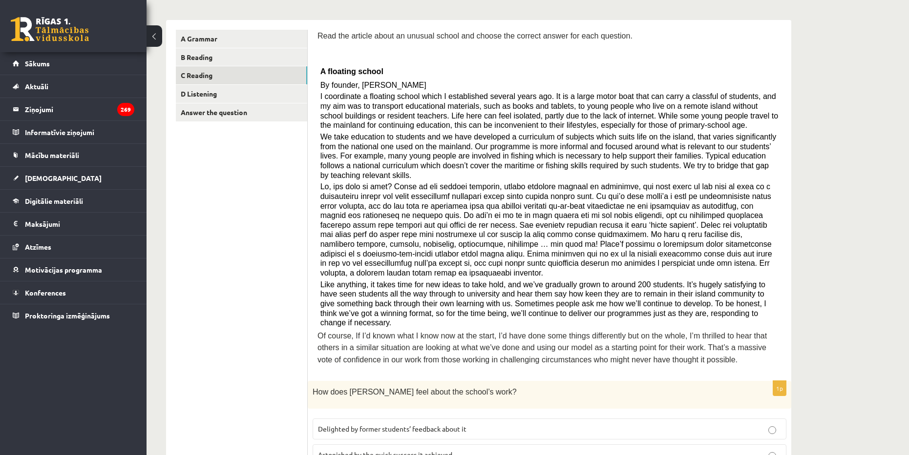
scroll to position [237, 0]
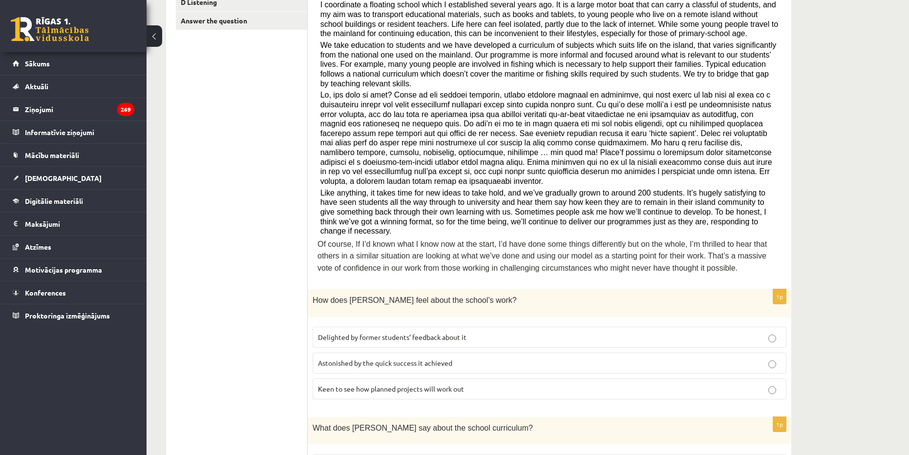
click at [434, 359] on span "Astonished by the quick success it achieved" at bounding box center [385, 363] width 134 height 9
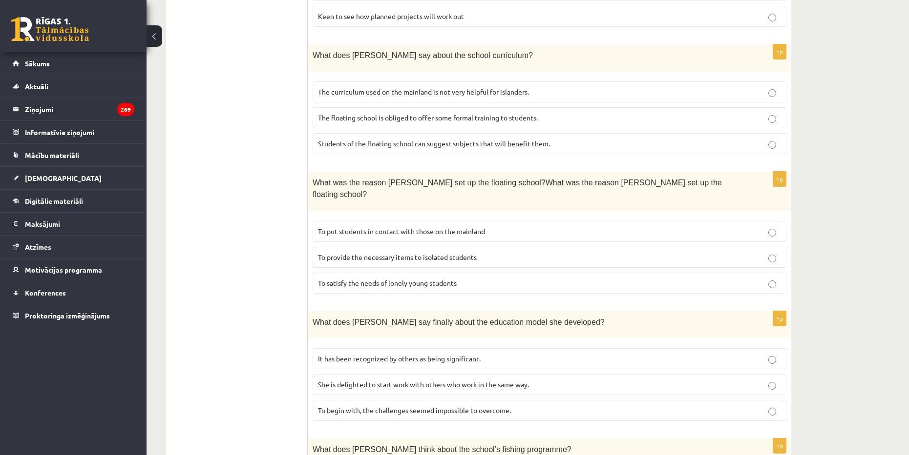
scroll to position [725, 0]
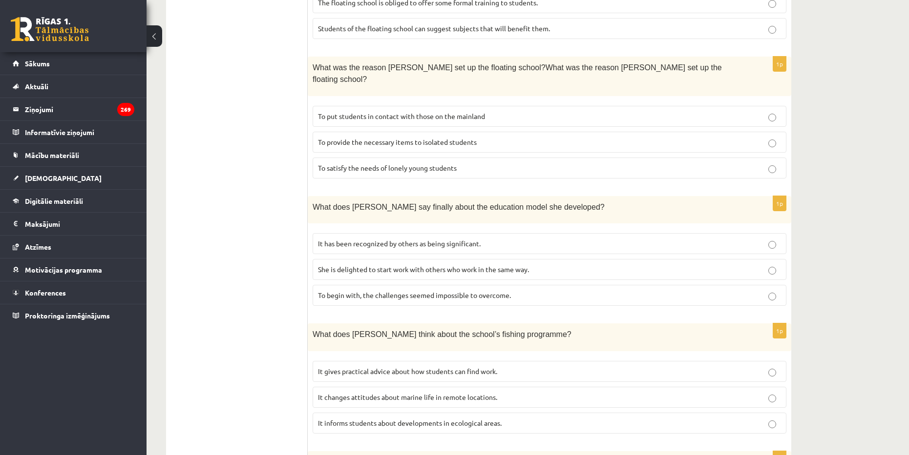
click at [467, 265] on span "She is delighted to start work with others who work in the same way." at bounding box center [423, 269] width 211 height 9
click at [438, 239] on span "It has been recognized by others as being significant." at bounding box center [399, 243] width 163 height 9
click at [448, 367] on span "It gives practical advice about how students can find work." at bounding box center [407, 371] width 179 height 9
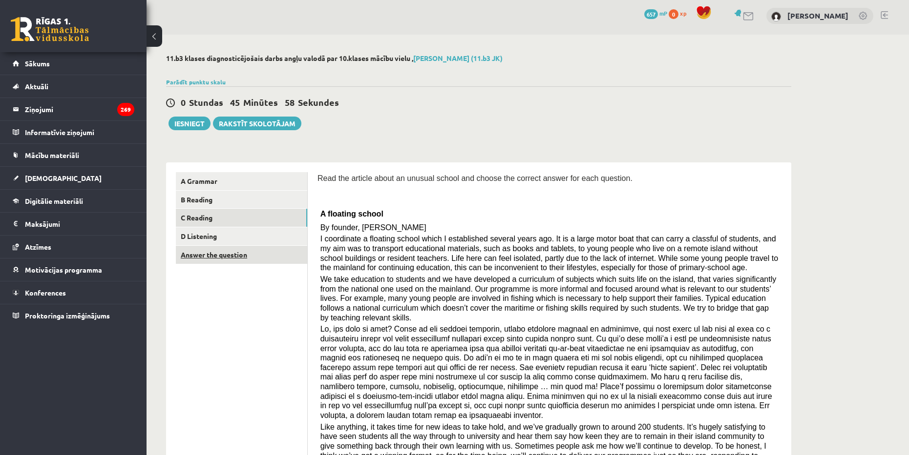
scroll to position [0, 0]
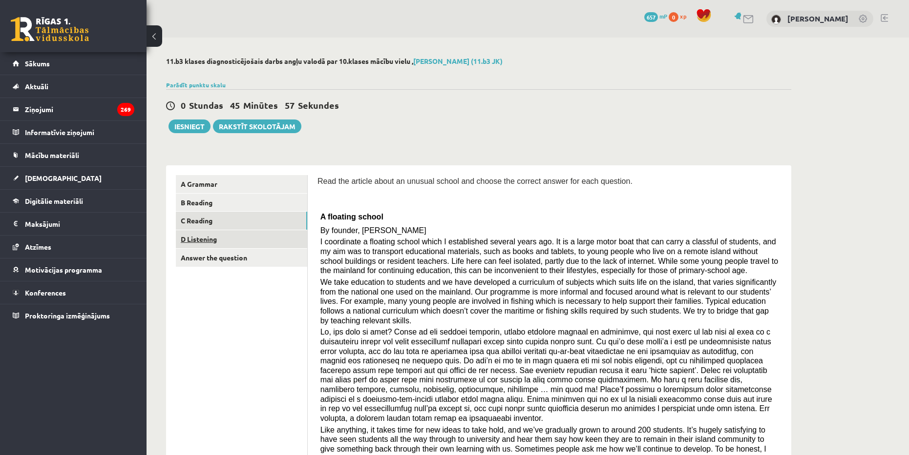
click at [210, 241] on link "D Listening" at bounding box center [241, 239] width 131 height 18
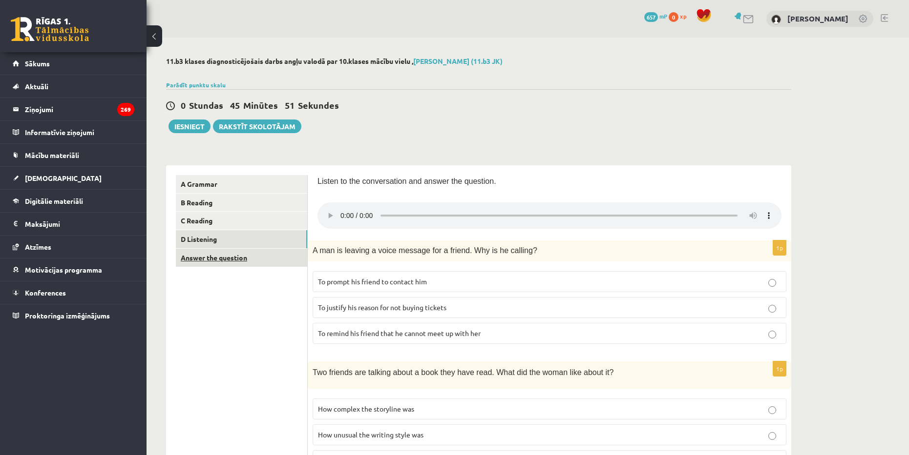
click at [198, 257] on link "Answer the question" at bounding box center [241, 258] width 131 height 18
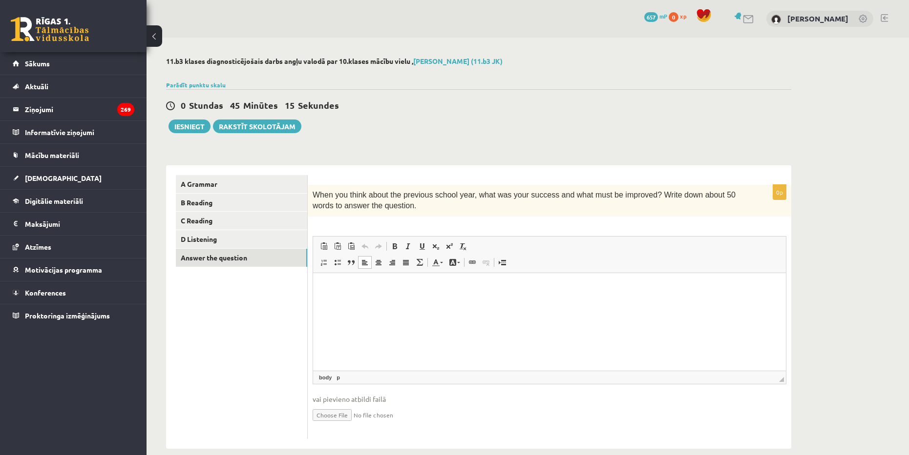
click at [385, 299] on html at bounding box center [549, 288] width 473 height 30
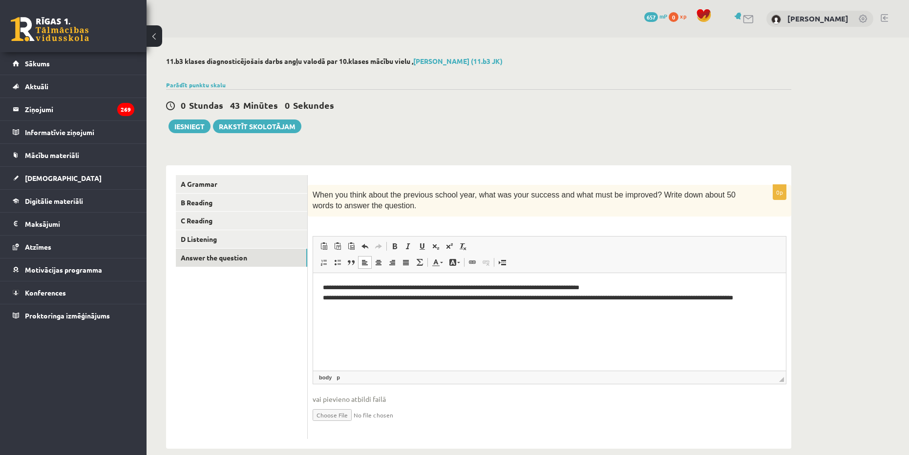
click at [408, 296] on p "**********" at bounding box center [549, 298] width 453 height 30
click at [446, 310] on p "**********" at bounding box center [549, 298] width 453 height 30
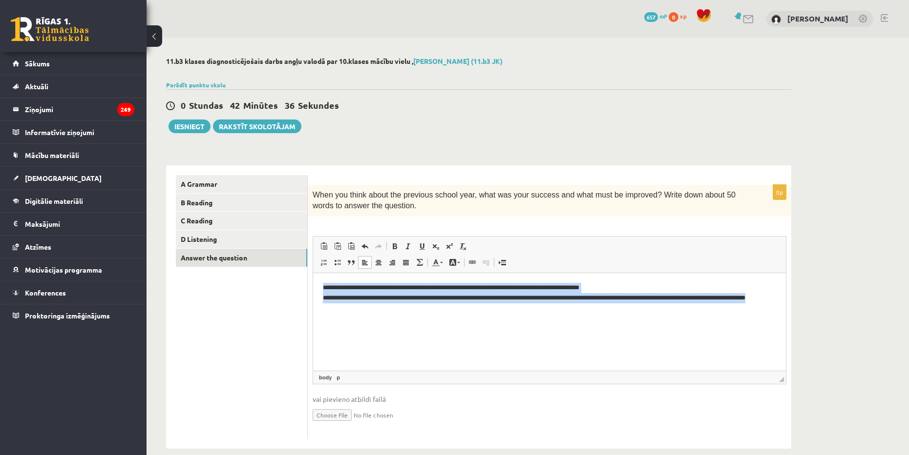
drag, startPoint x: 363, startPoint y: 311, endPoint x: 623, endPoint y: 543, distance: 348.9
click at [313, 273] on html "**********" at bounding box center [549, 298] width 473 height 50
click at [399, 311] on p "**********" at bounding box center [549, 298] width 453 height 30
drag, startPoint x: 415, startPoint y: 308, endPoint x: 261, endPoint y: 248, distance: 165.8
click at [313, 273] on html "**********" at bounding box center [549, 298] width 473 height 50
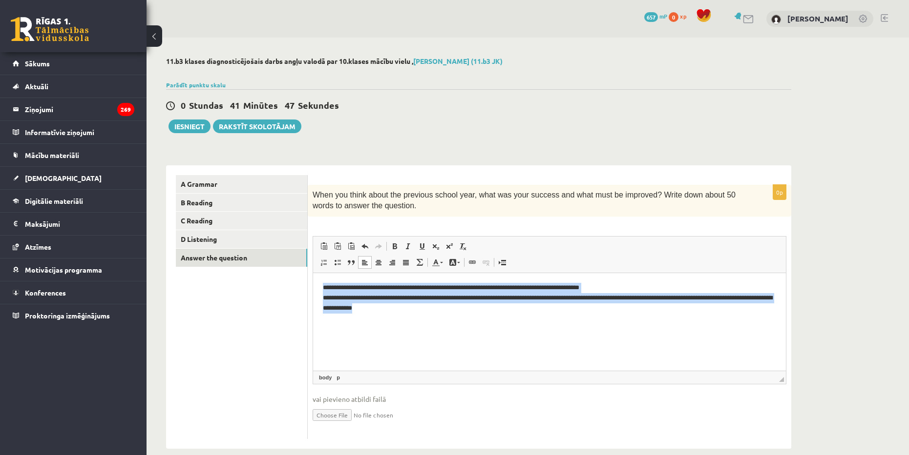
copy p "**********"
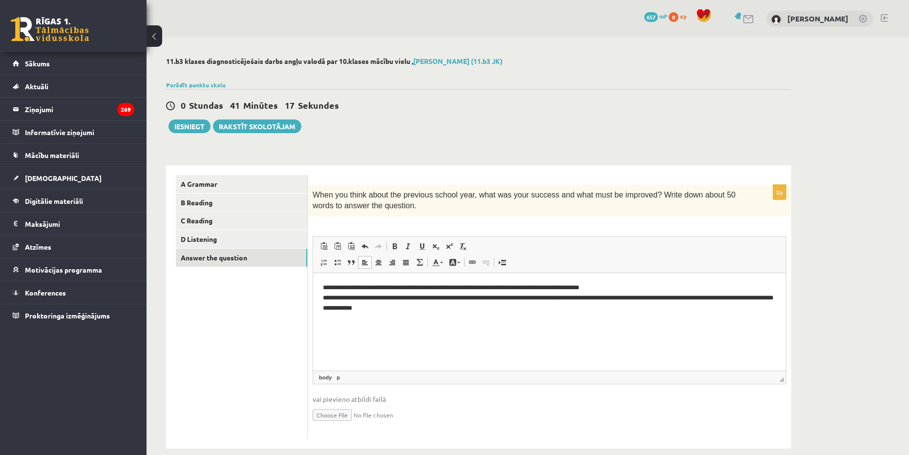
click at [365, 310] on p "**********" at bounding box center [549, 298] width 453 height 30
click at [348, 308] on p "**********" at bounding box center [549, 298] width 453 height 30
drag, startPoint x: 374, startPoint y: 308, endPoint x: 359, endPoint y: 312, distance: 15.6
click at [359, 312] on p "**********" at bounding box center [549, 298] width 453 height 30
drag, startPoint x: 413, startPoint y: 307, endPoint x: 370, endPoint y: 316, distance: 44.5
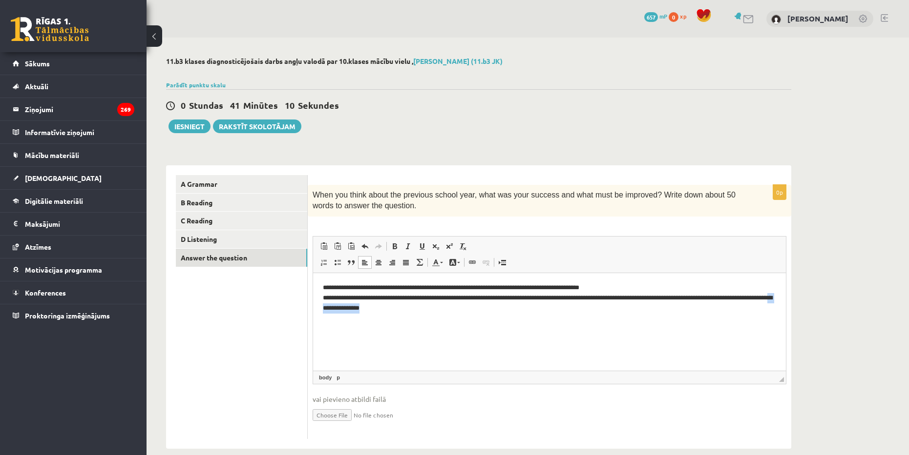
click at [370, 316] on html "**********" at bounding box center [549, 298] width 473 height 50
click at [229, 235] on link "D Listening" at bounding box center [241, 239] width 131 height 18
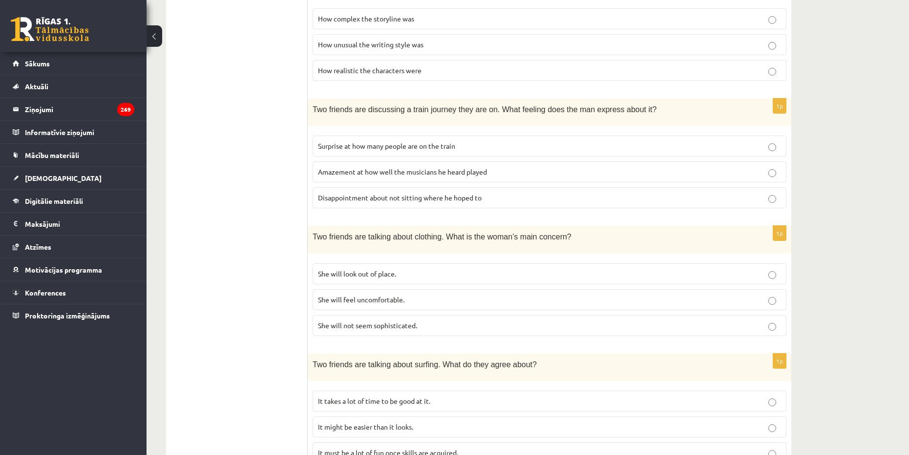
scroll to position [556, 0]
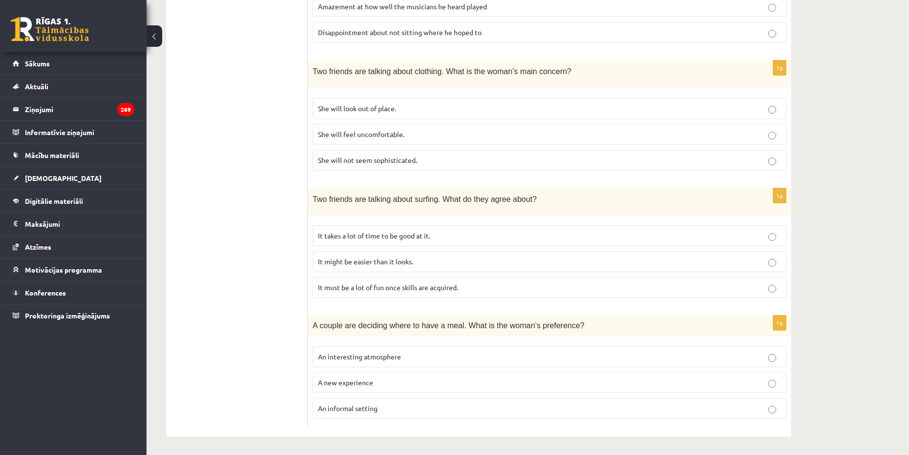
click at [350, 408] on span "An informal setting" at bounding box center [348, 408] width 60 height 9
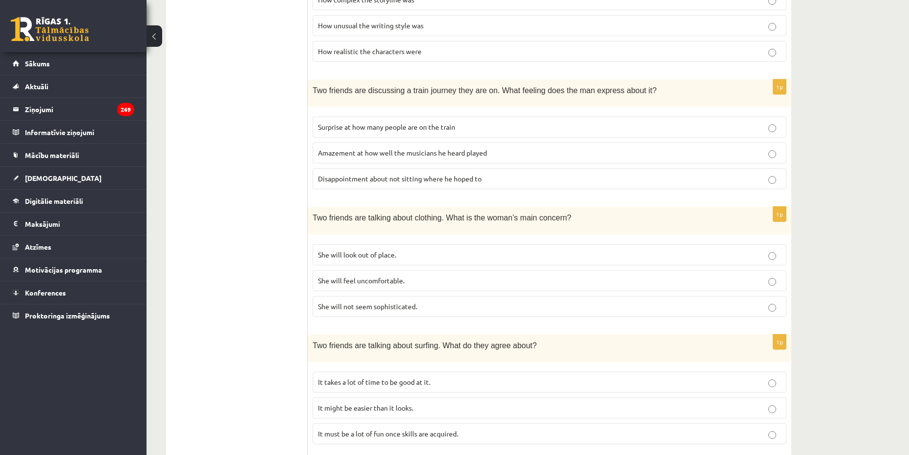
scroll to position [458, 0]
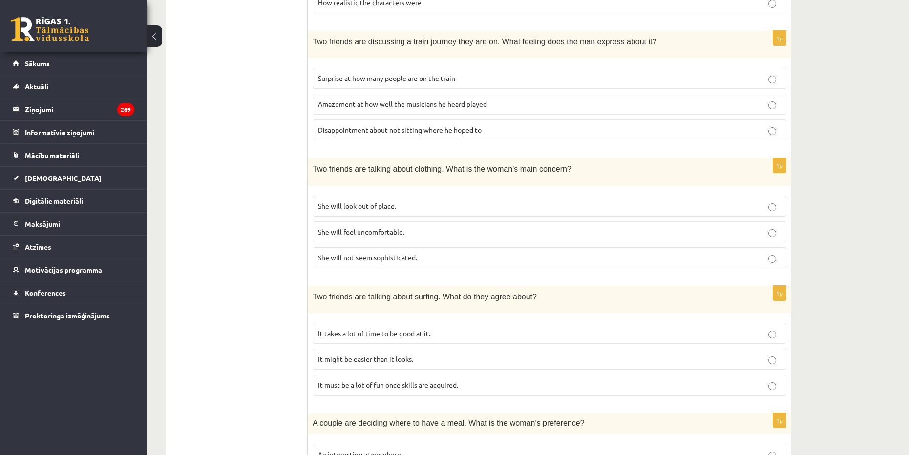
click at [375, 329] on span "It takes a lot of time to be good at it." at bounding box center [374, 333] width 112 height 9
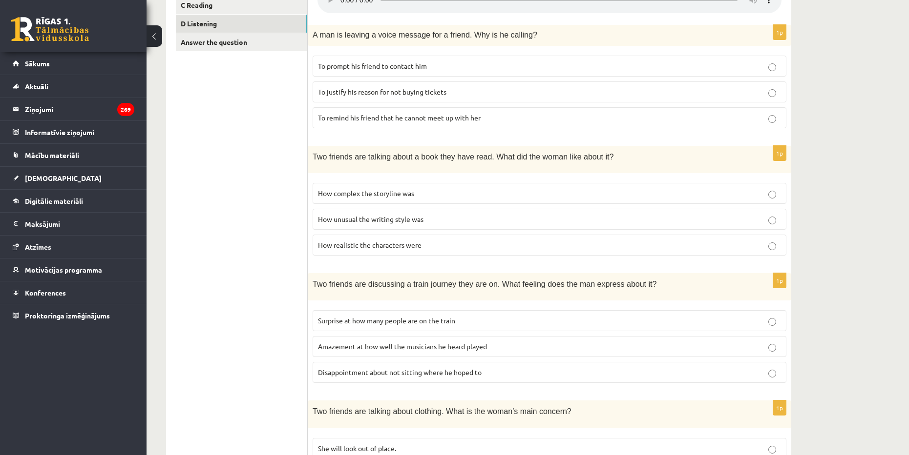
scroll to position [214, 0]
click at [409, 74] on label "To prompt his friend to contact him" at bounding box center [549, 67] width 474 height 21
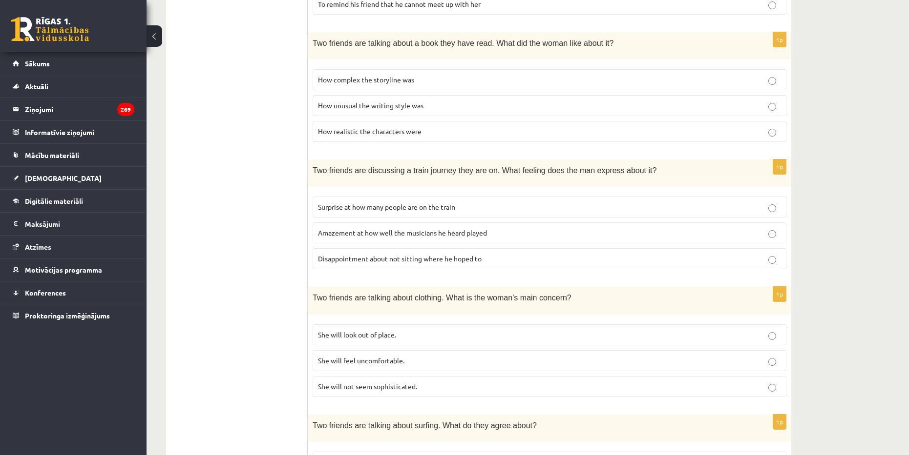
scroll to position [312, 0]
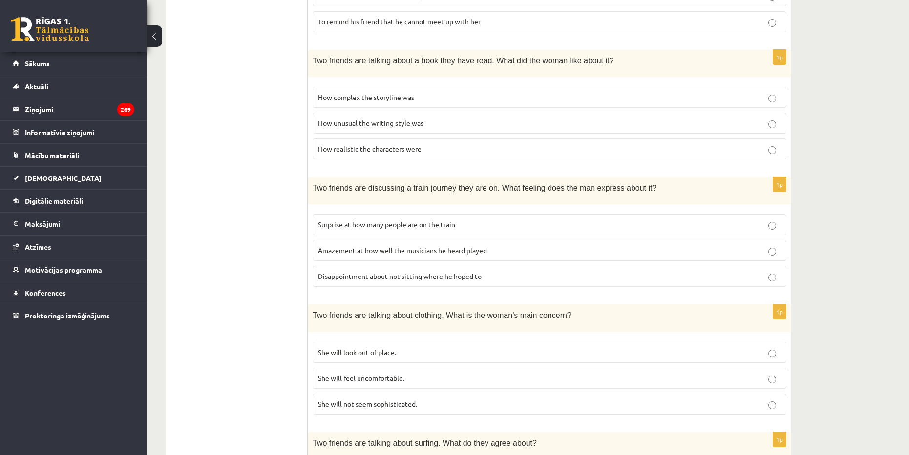
click at [421, 147] on p "How realistic the characters were" at bounding box center [549, 149] width 463 height 10
click at [375, 348] on span "She will look out of place." at bounding box center [357, 352] width 78 height 9
click at [353, 218] on label "Surprise at how many people are on the train" at bounding box center [549, 224] width 474 height 21
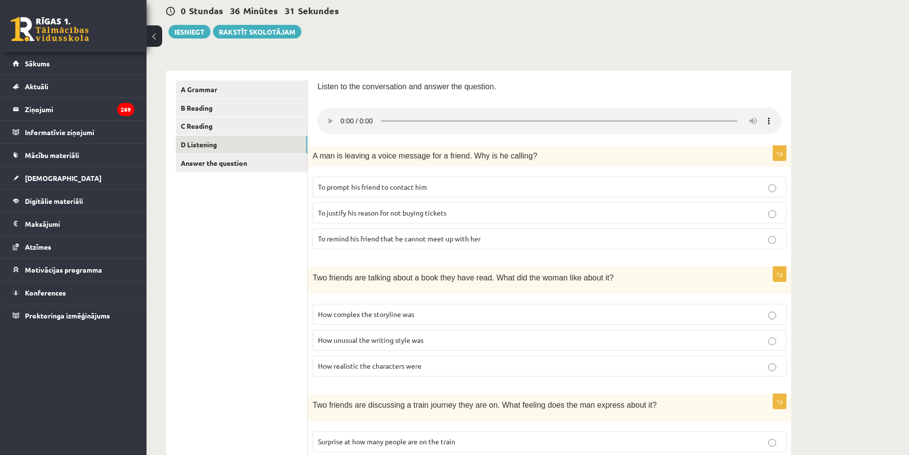
scroll to position [0, 0]
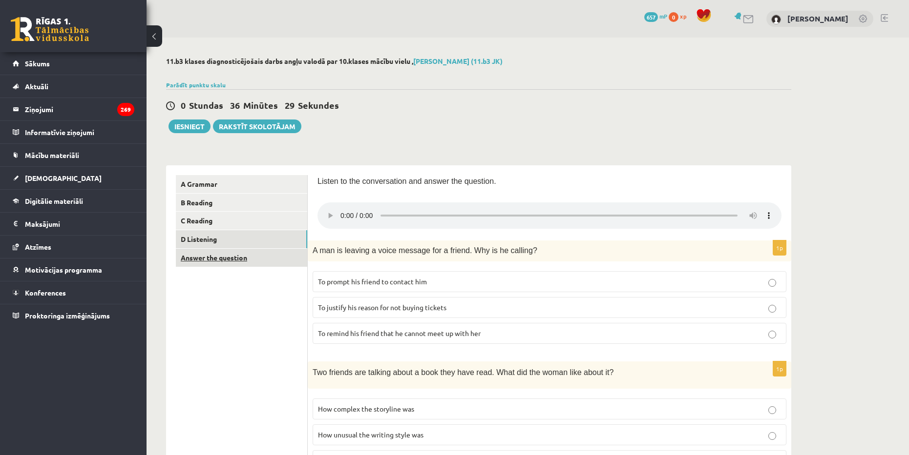
click at [226, 255] on link "Answer the question" at bounding box center [241, 258] width 131 height 18
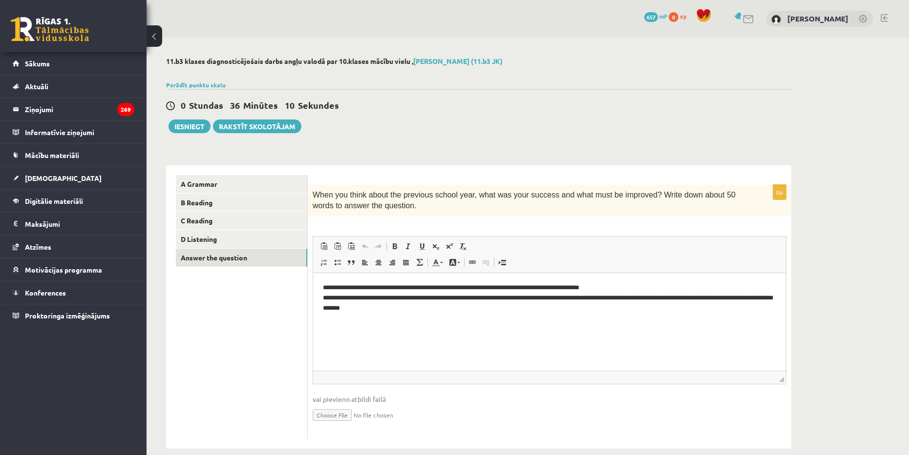
scroll to position [14, 0]
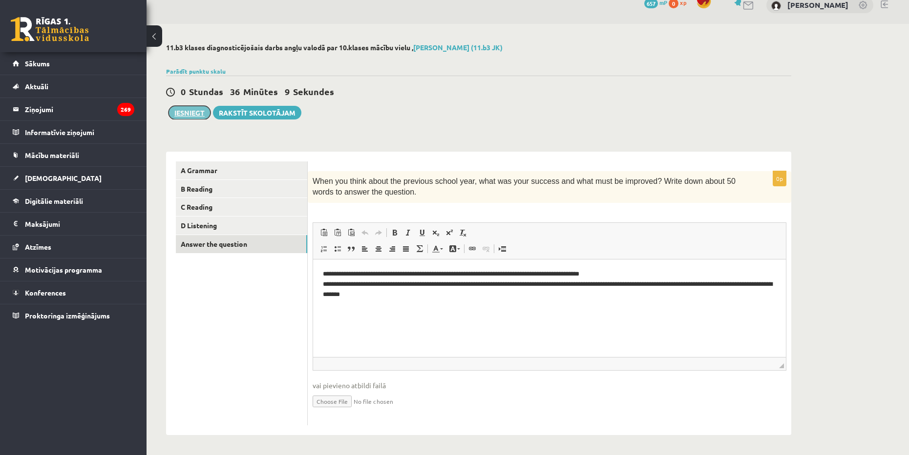
click at [188, 112] on button "Iesniegt" at bounding box center [189, 113] width 42 height 14
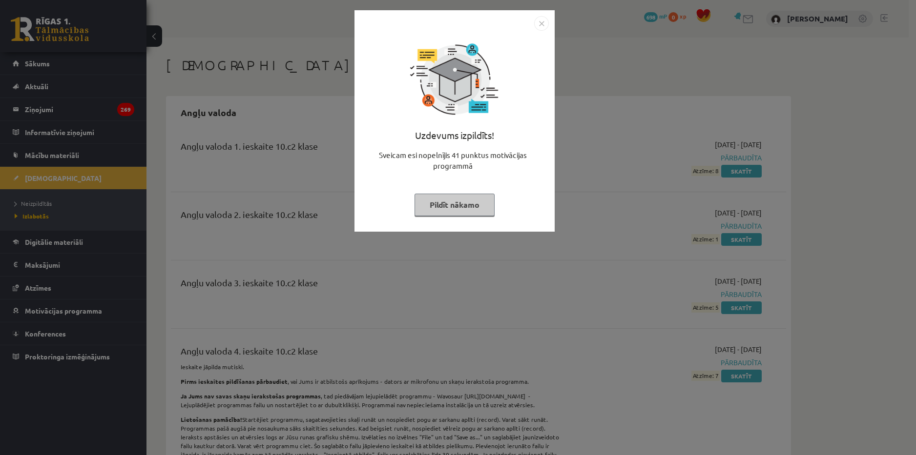
click at [541, 20] on img "Close" at bounding box center [541, 23] width 15 height 15
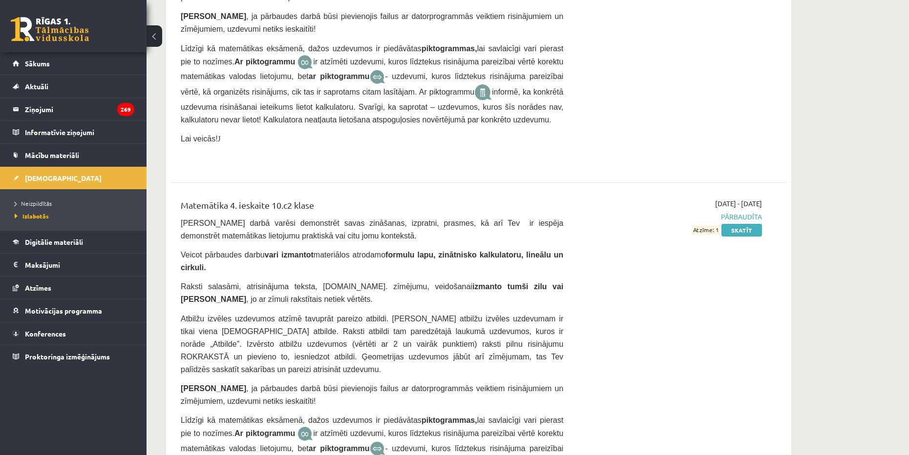
scroll to position [4735, 0]
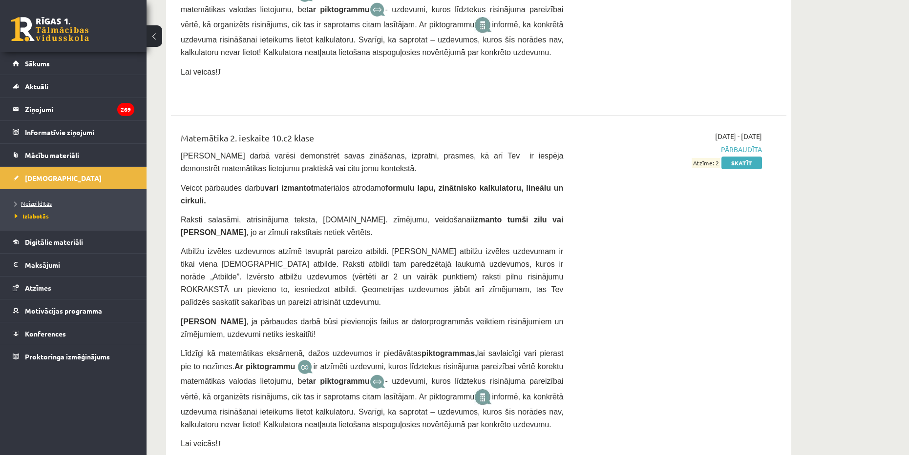
click at [23, 205] on span "Neizpildītās" at bounding box center [33, 204] width 37 height 8
